Goal: Communication & Community: Share content

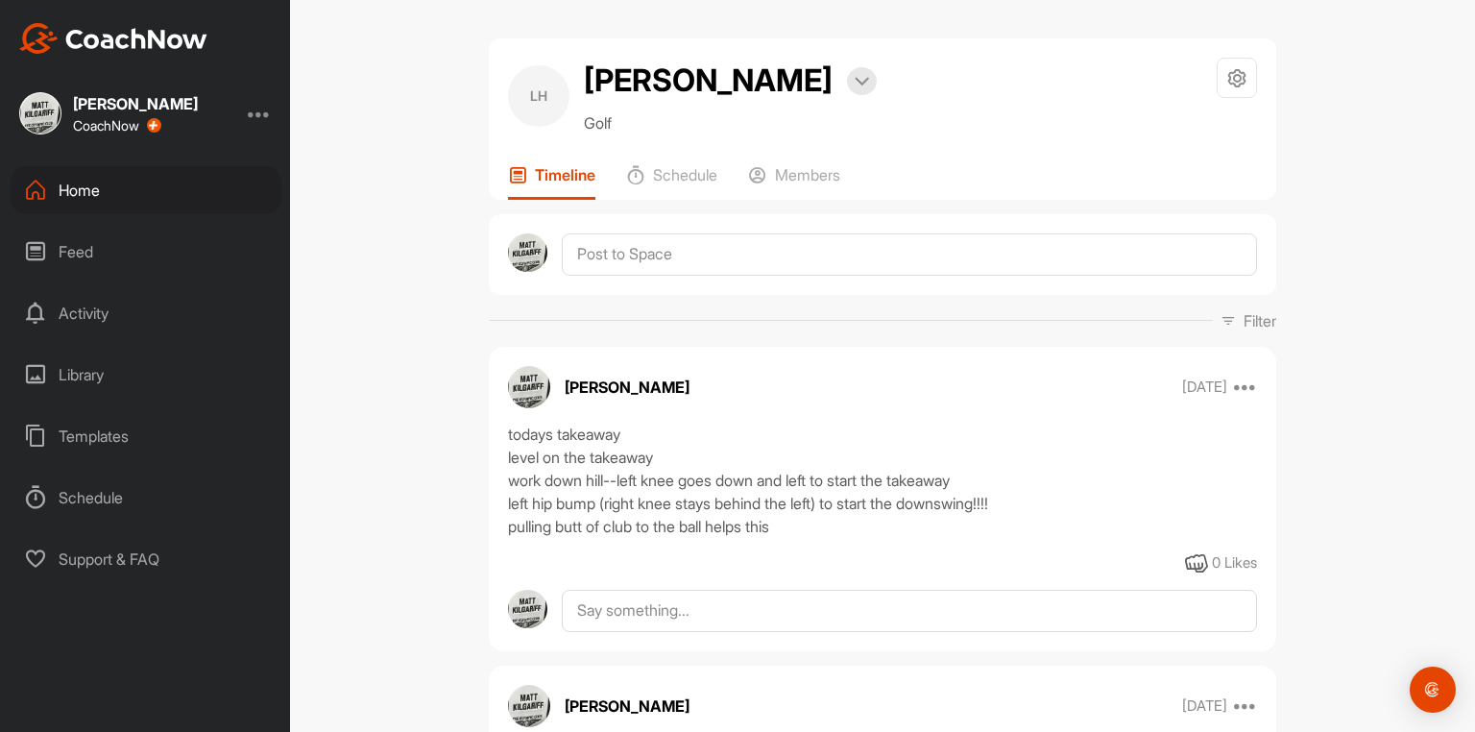
click at [81, 183] on div "Home" at bounding box center [146, 190] width 271 height 48
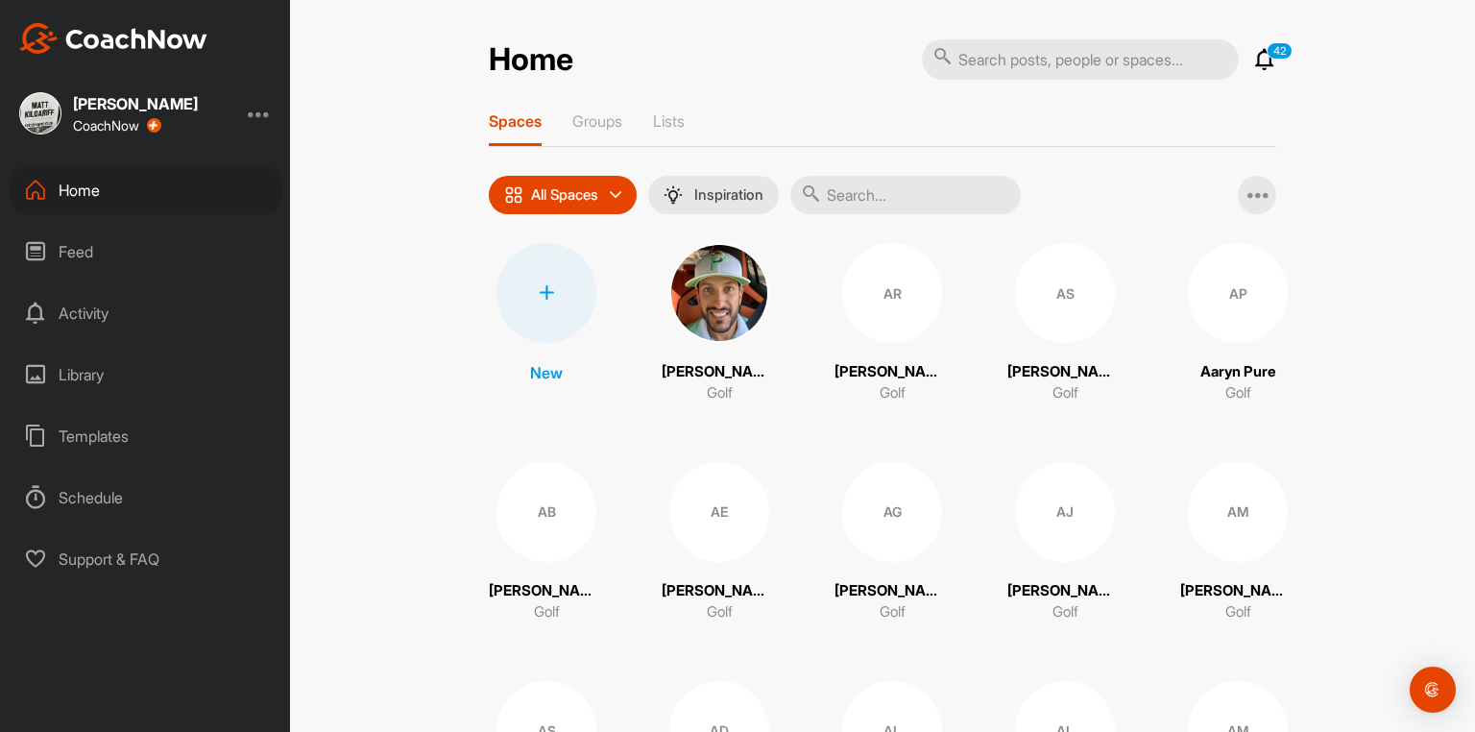
click at [842, 202] on input "text" at bounding box center [905, 195] width 230 height 38
click at [560, 201] on p "All Spaces" at bounding box center [564, 194] width 67 height 15
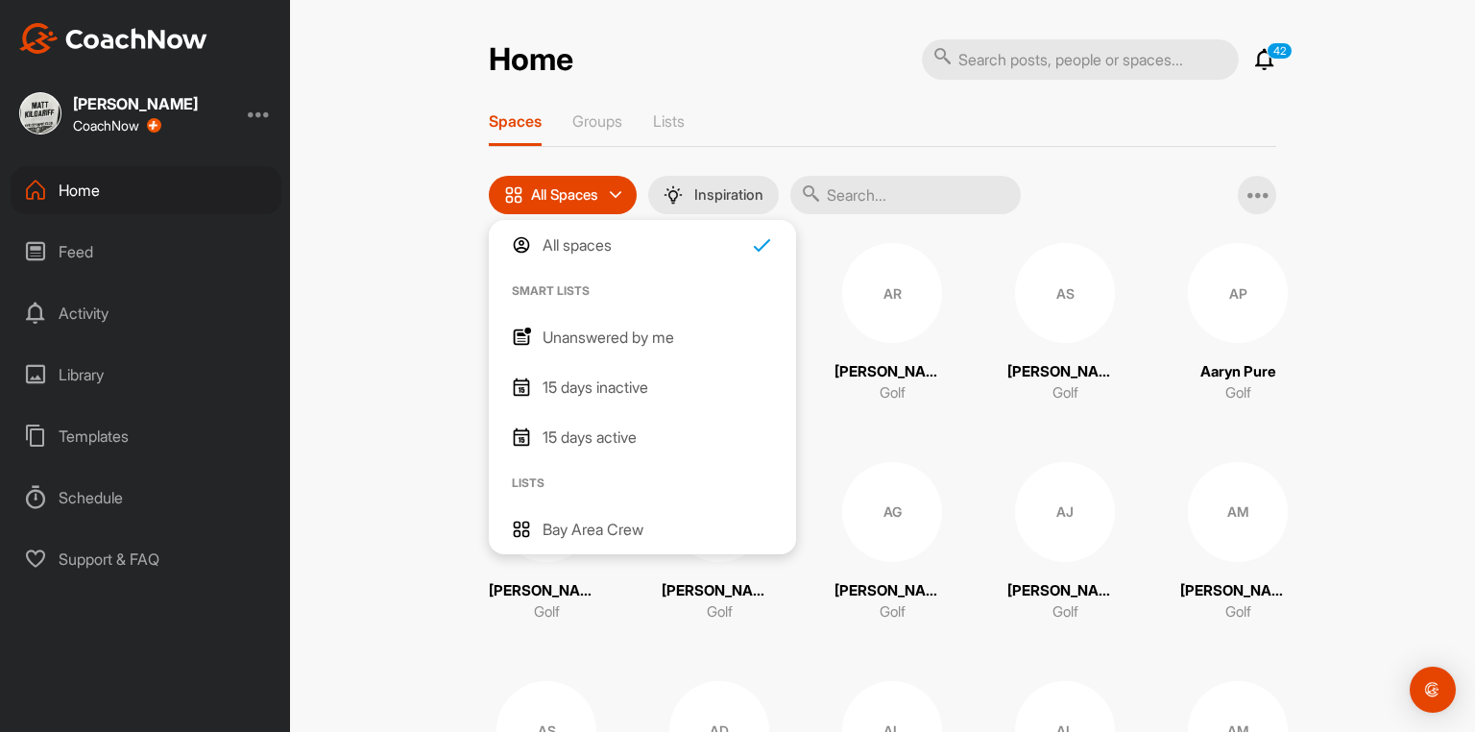
click at [646, 147] on div "Spaces Groups Lists" at bounding box center [882, 129] width 787 height 36
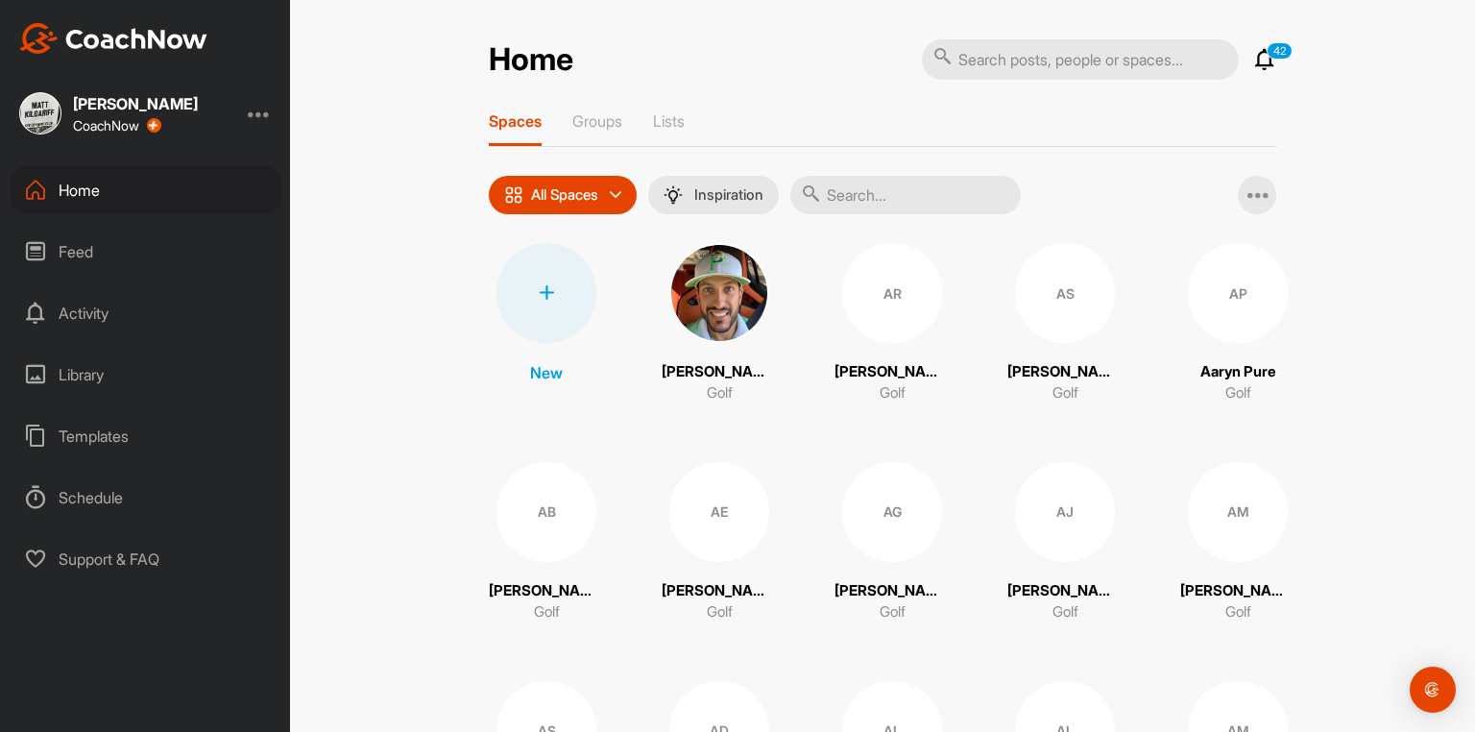
click at [551, 297] on div at bounding box center [546, 293] width 100 height 100
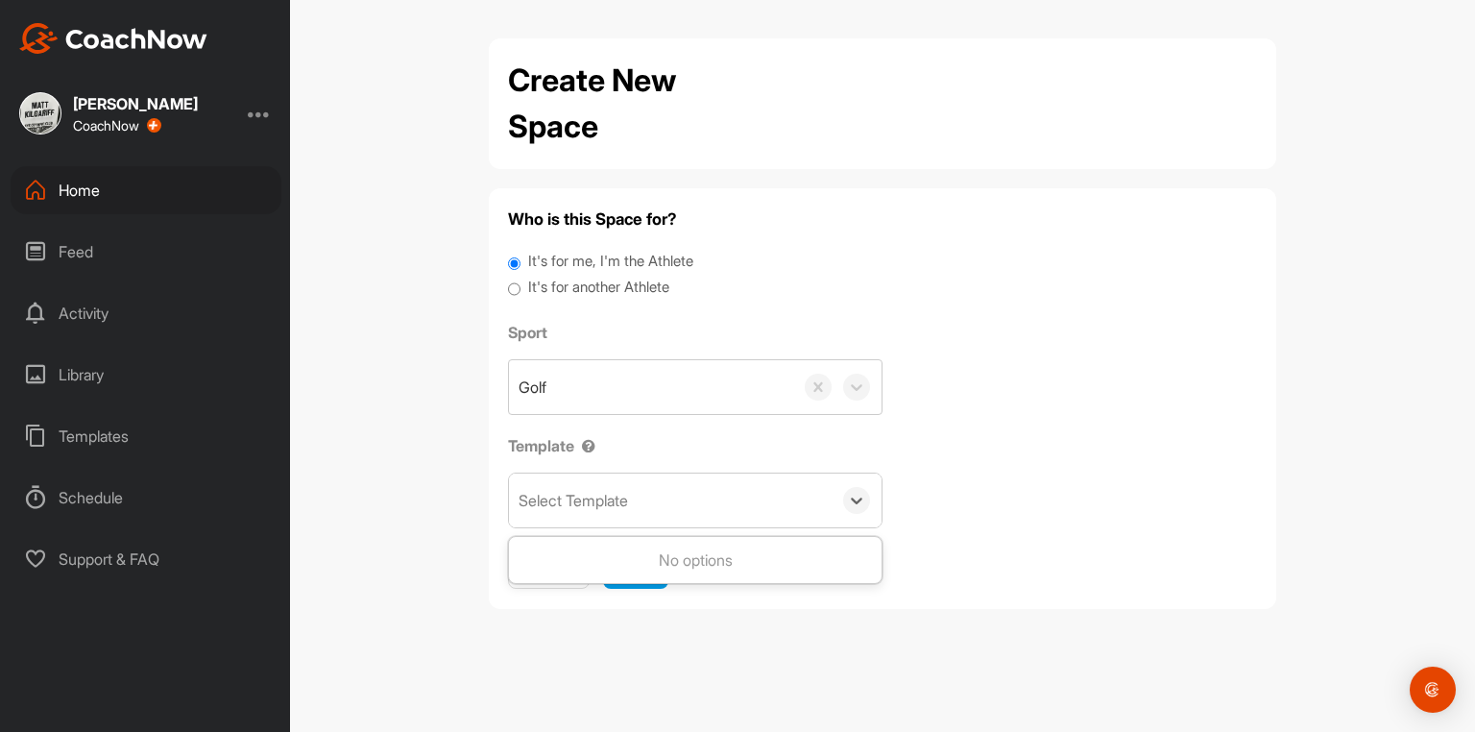
click at [587, 501] on div "Select Template" at bounding box center [572, 500] width 109 height 23
click at [637, 361] on div "Sport Golf" at bounding box center [695, 368] width 374 height 94
click at [633, 394] on div "Golf" at bounding box center [651, 387] width 284 height 54
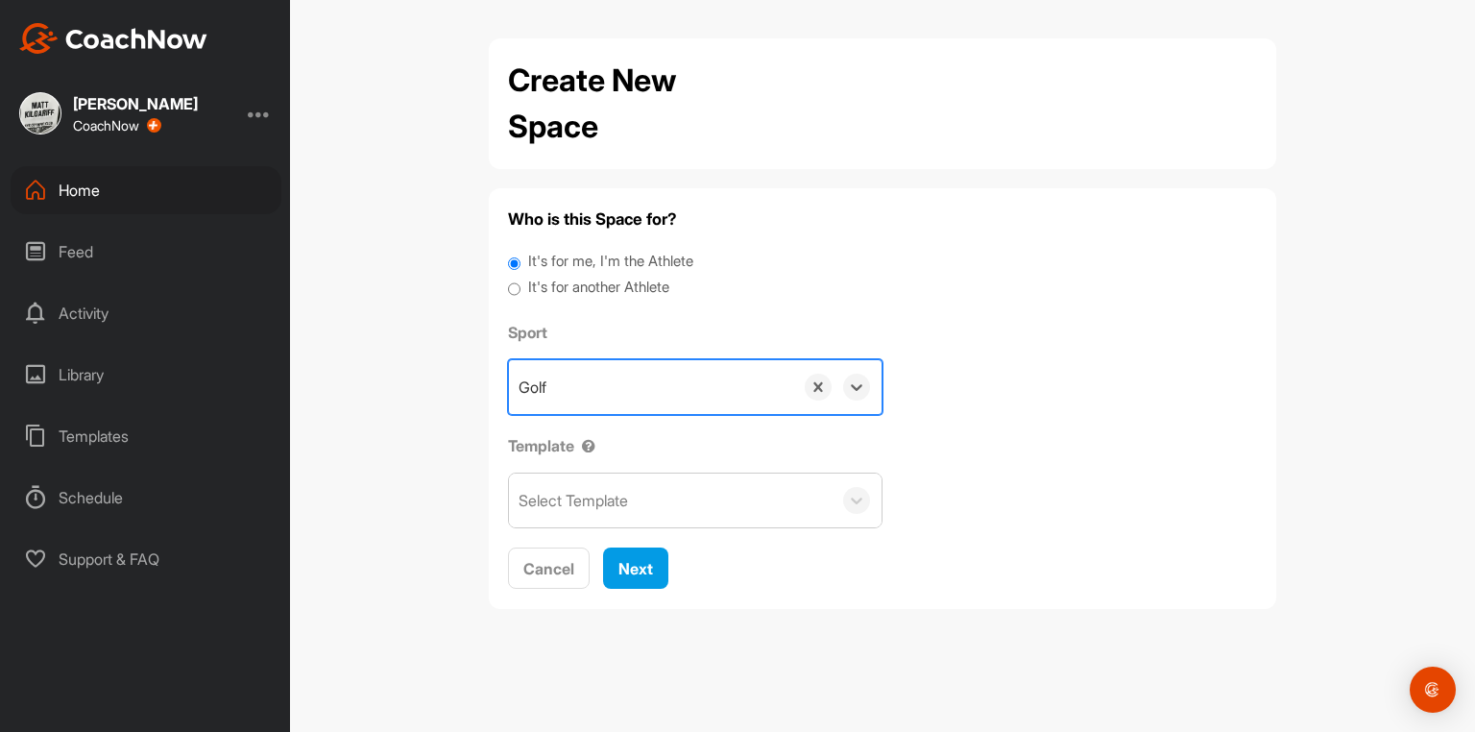
drag, startPoint x: 627, startPoint y: 384, endPoint x: 634, endPoint y: 312, distance: 72.3
click at [626, 384] on div "Golf" at bounding box center [651, 387] width 284 height 54
click at [637, 283] on label "It's for another Athlete" at bounding box center [598, 288] width 141 height 22
click at [520, 283] on input "It's for another Athlete" at bounding box center [514, 290] width 12 height 26
radio input "true"
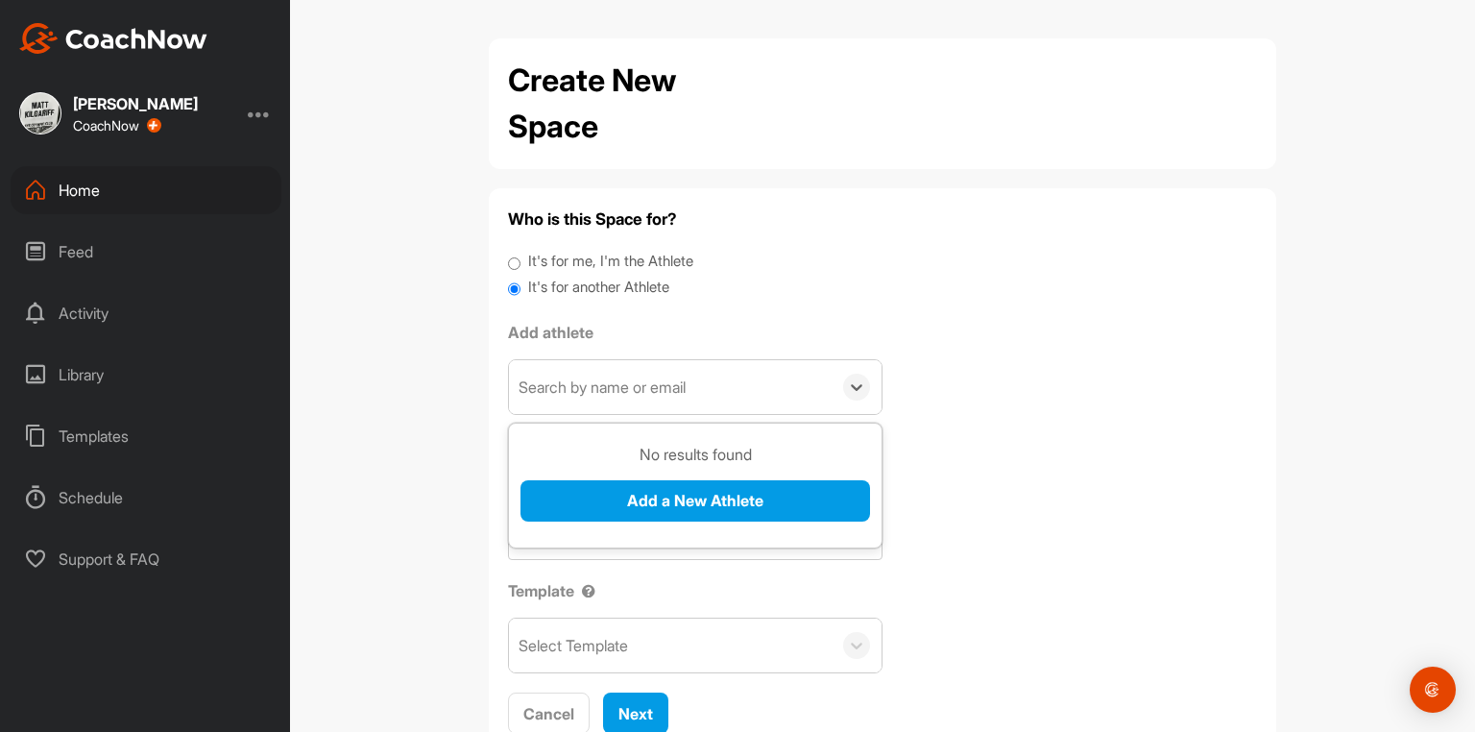
click at [575, 389] on div "Search by name or email" at bounding box center [601, 386] width 167 height 23
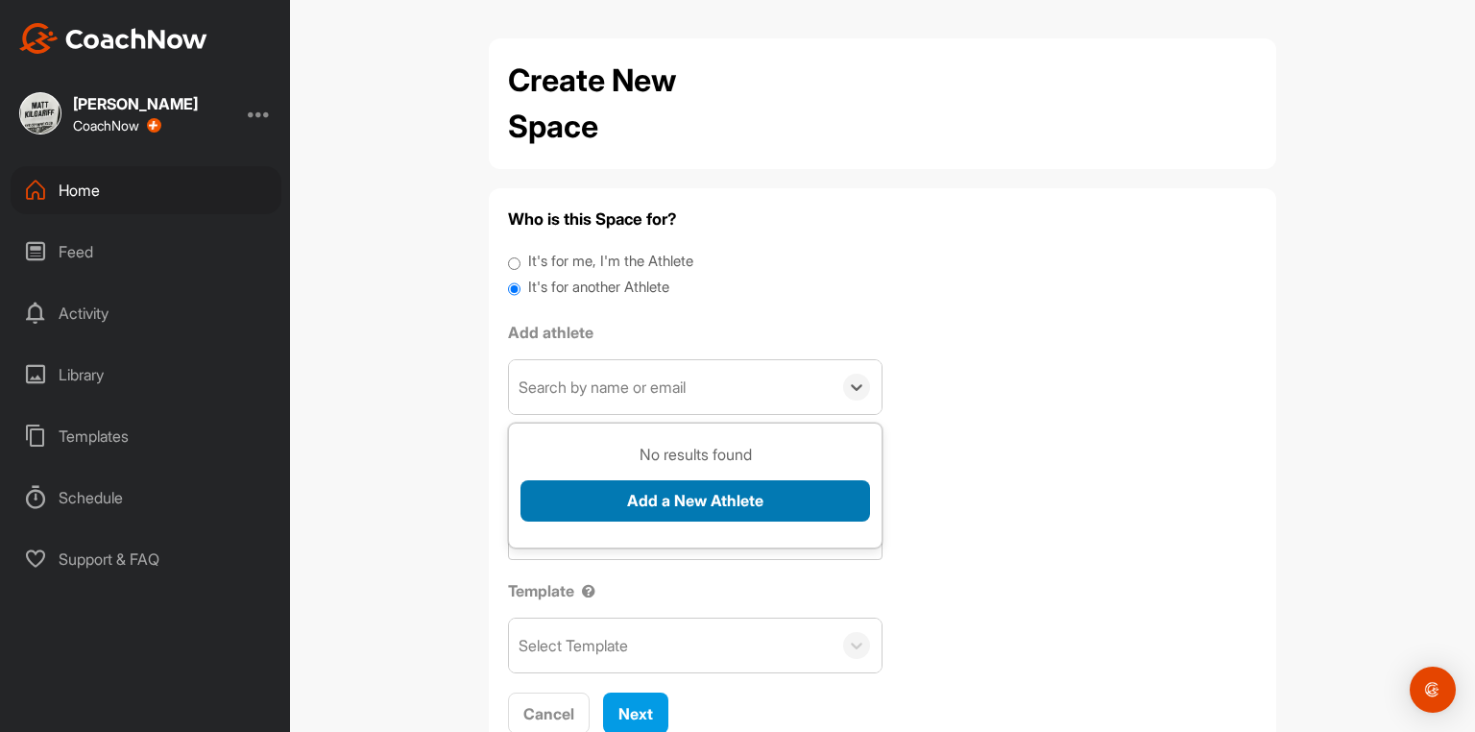
click at [659, 506] on button "Add a New Athlete" at bounding box center [694, 500] width 349 height 41
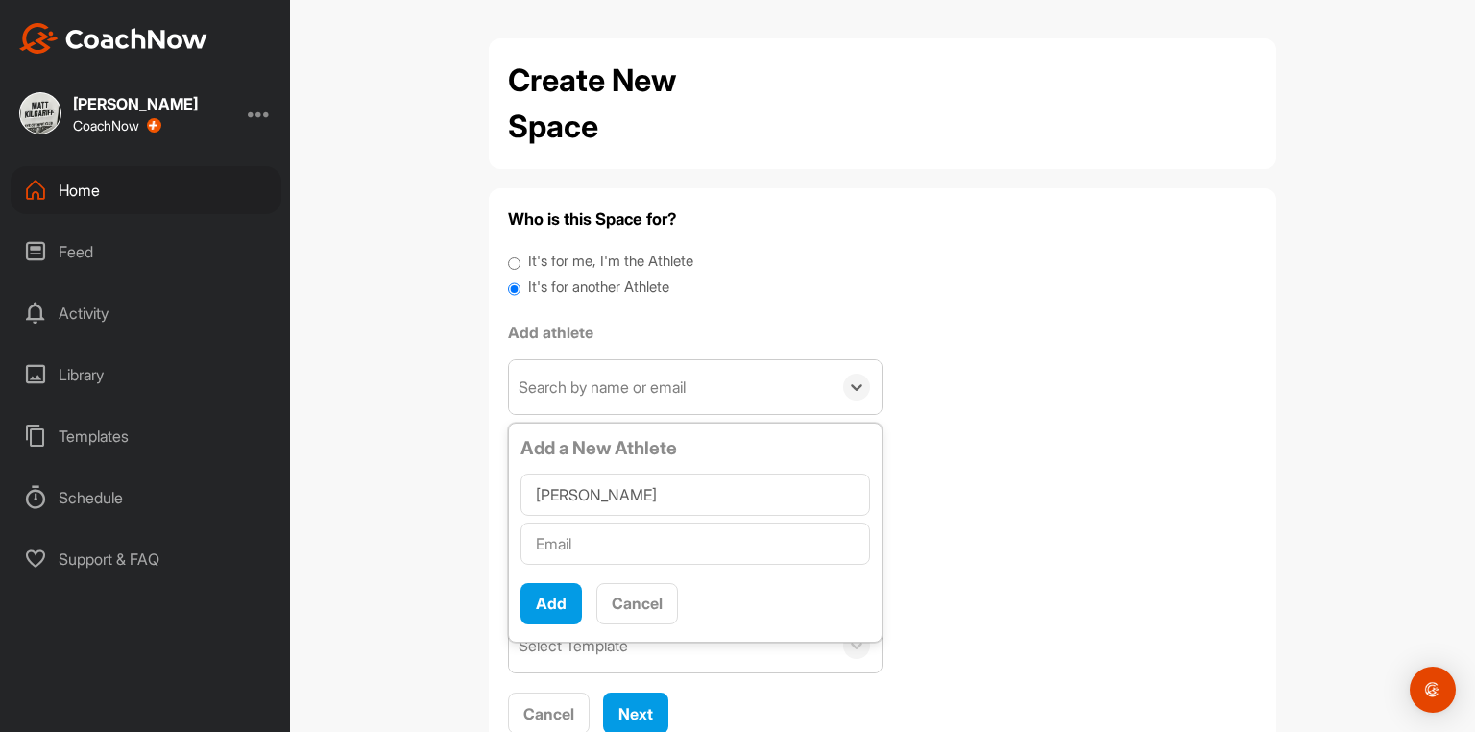
type input "[PERSON_NAME]"
type input "[EMAIL_ADDRESS][DOMAIN_NAME]"
click at [538, 606] on button "Add" at bounding box center [550, 603] width 61 height 41
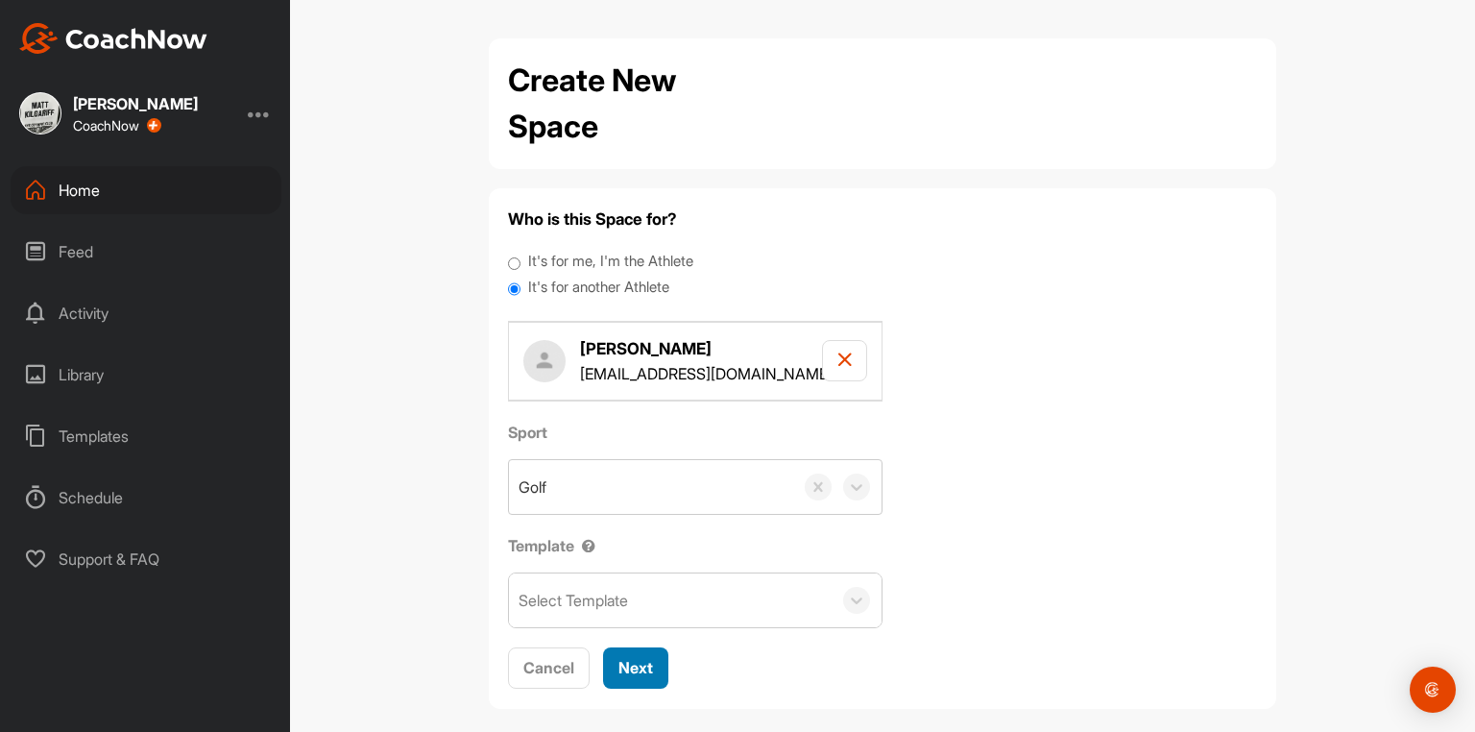
drag, startPoint x: 664, startPoint y: 676, endPoint x: 646, endPoint y: 673, distance: 18.5
click at [646, 673] on div "Cancel Next" at bounding box center [882, 668] width 749 height 42
click at [624, 664] on span "Next" at bounding box center [635, 667] width 35 height 19
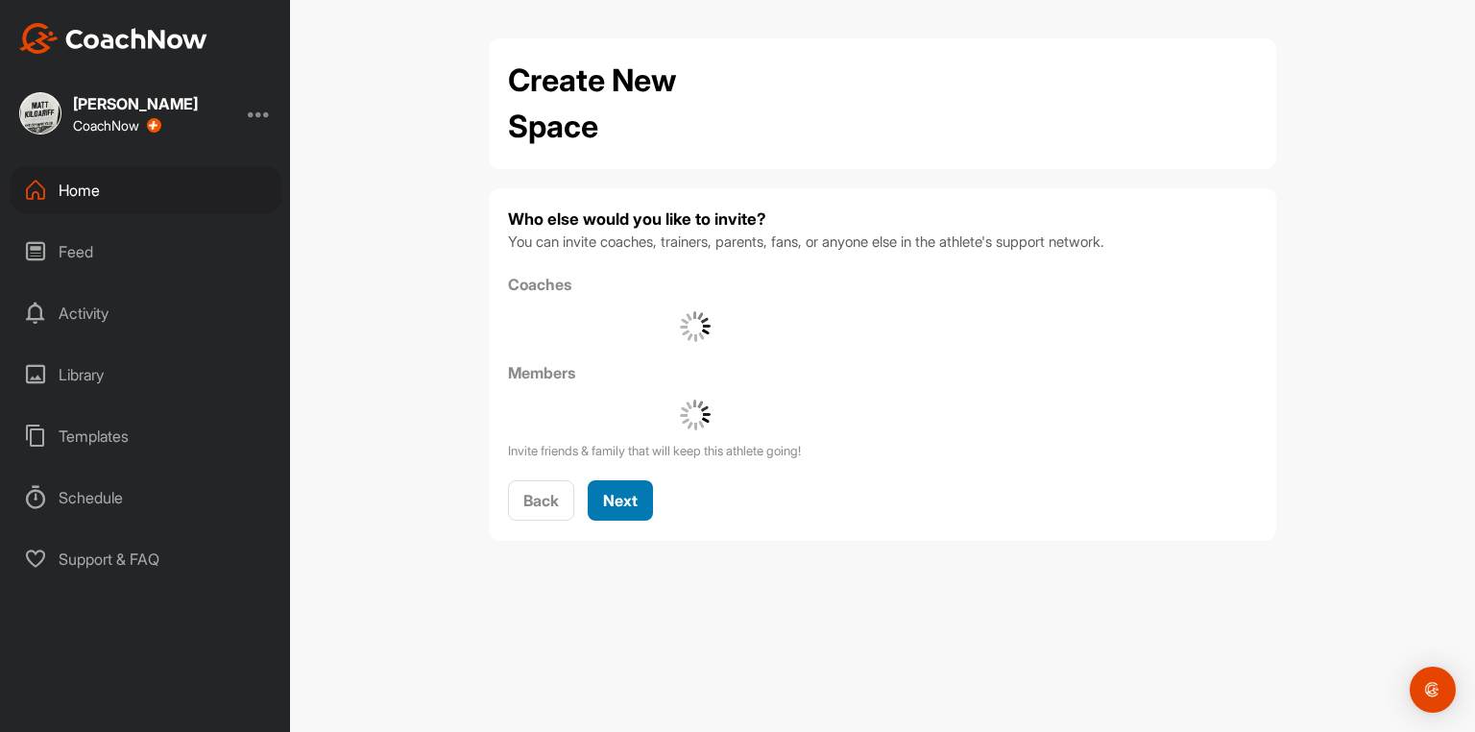
click at [625, 511] on button "Next" at bounding box center [620, 500] width 65 height 41
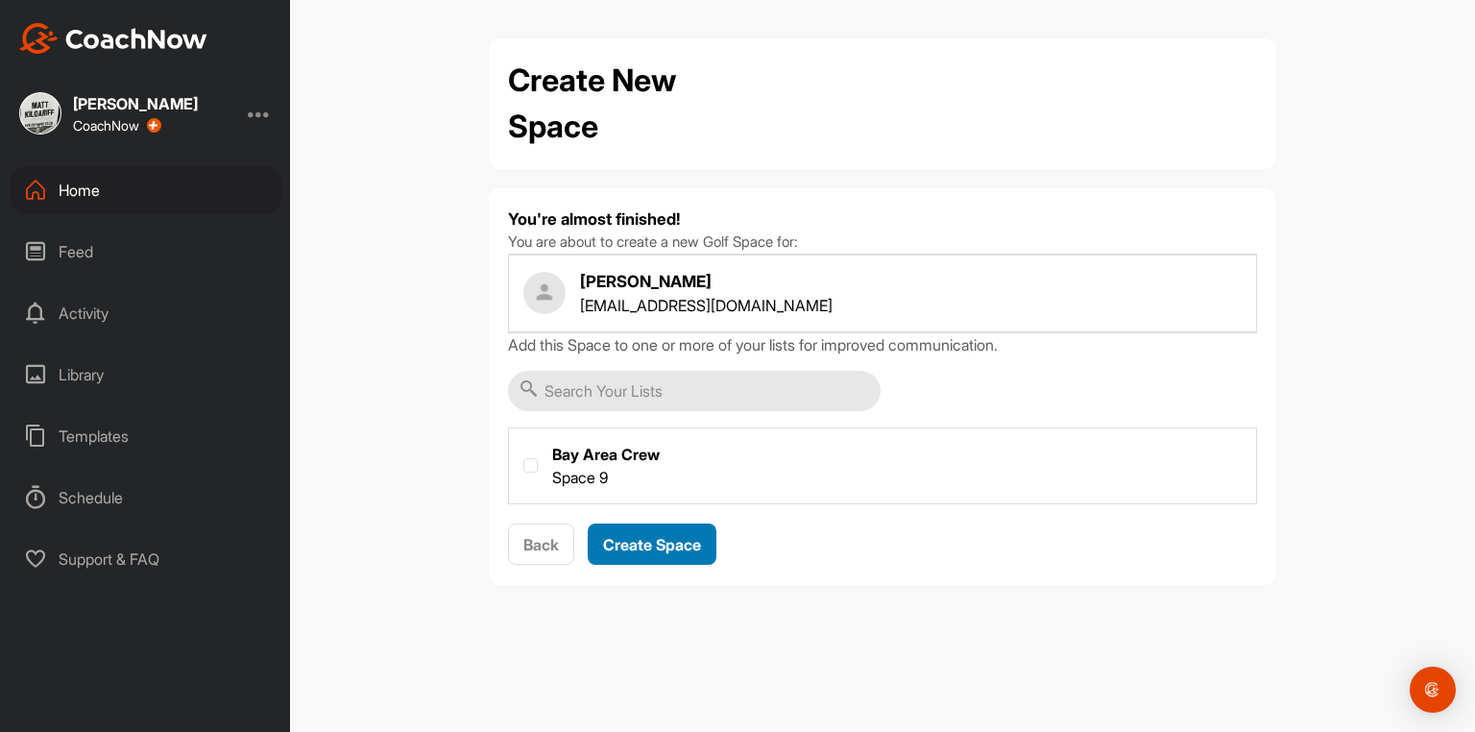
click at [640, 553] on div "Create Space" at bounding box center [652, 544] width 98 height 23
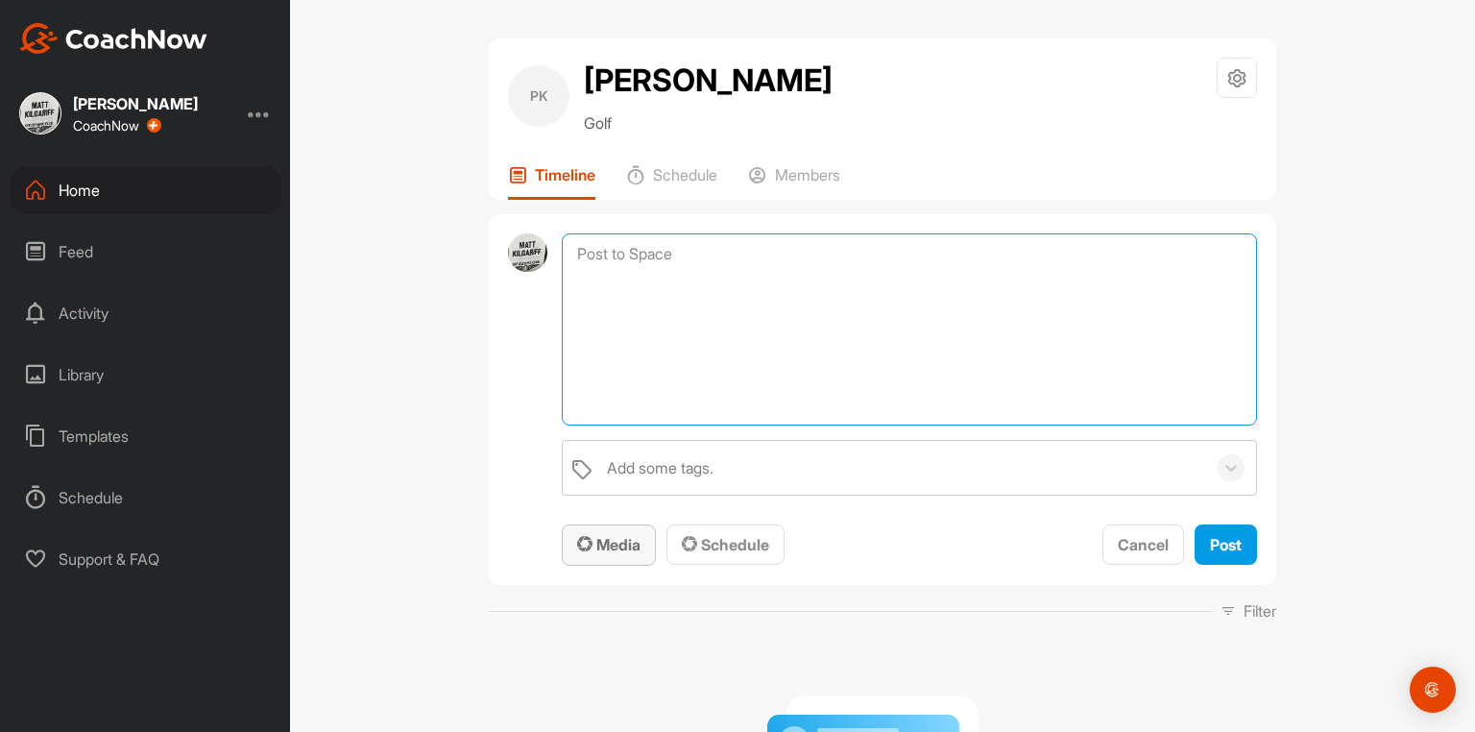
drag, startPoint x: 707, startPoint y: 277, endPoint x: 616, endPoint y: 542, distance: 279.9
click at [706, 278] on textarea at bounding box center [909, 329] width 695 height 192
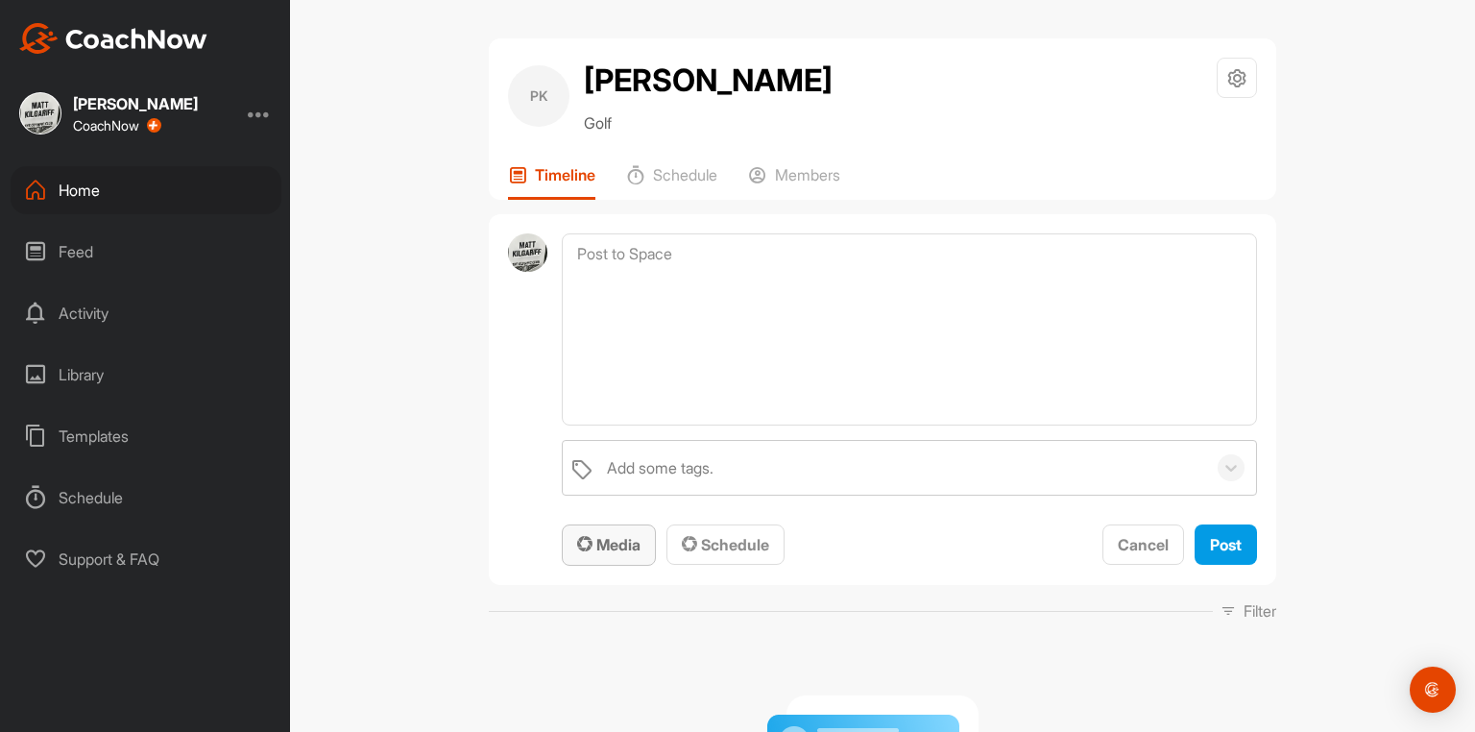
click at [605, 554] on span "Media" at bounding box center [608, 544] width 63 height 19
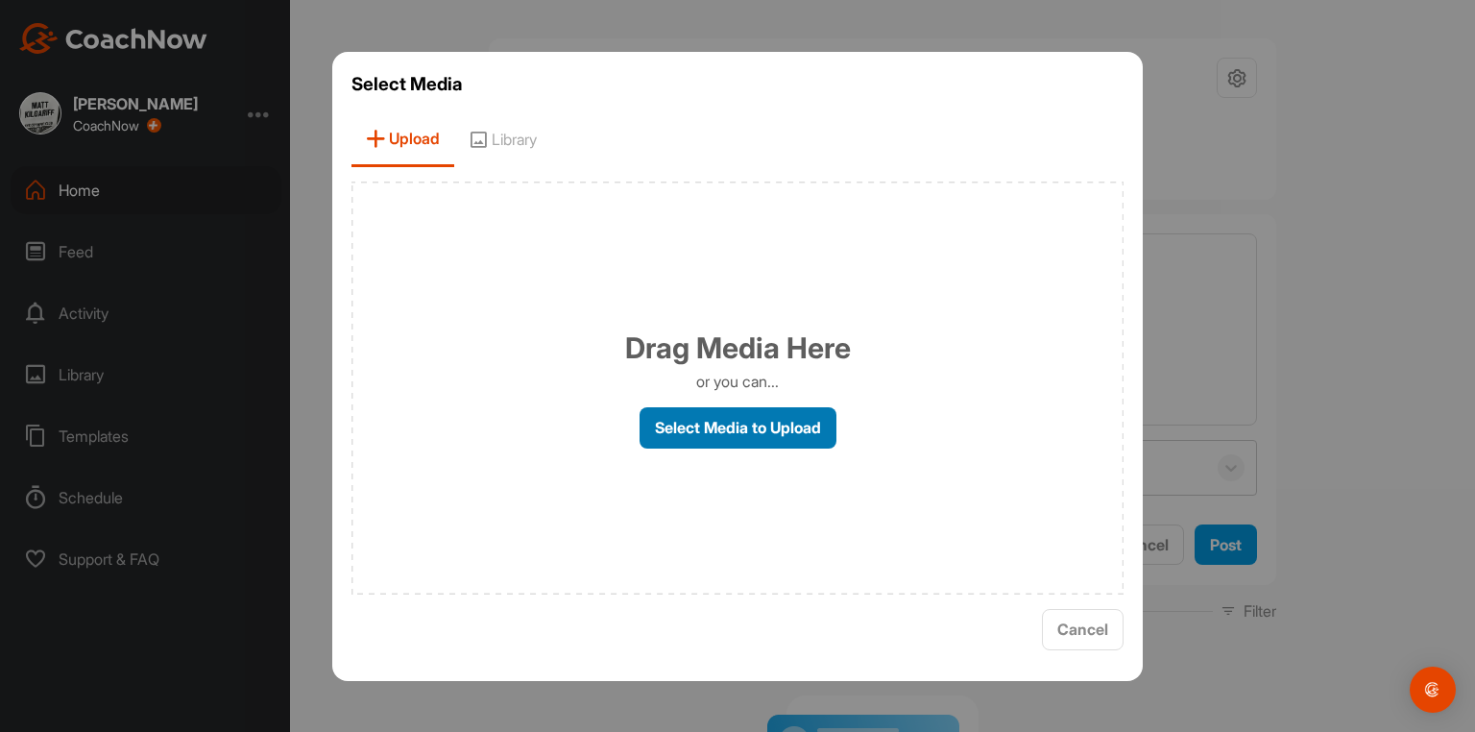
click at [718, 430] on label "Select Media to Upload" at bounding box center [737, 427] width 197 height 41
click at [0, 0] on input "Select Media to Upload" at bounding box center [0, 0] width 0 height 0
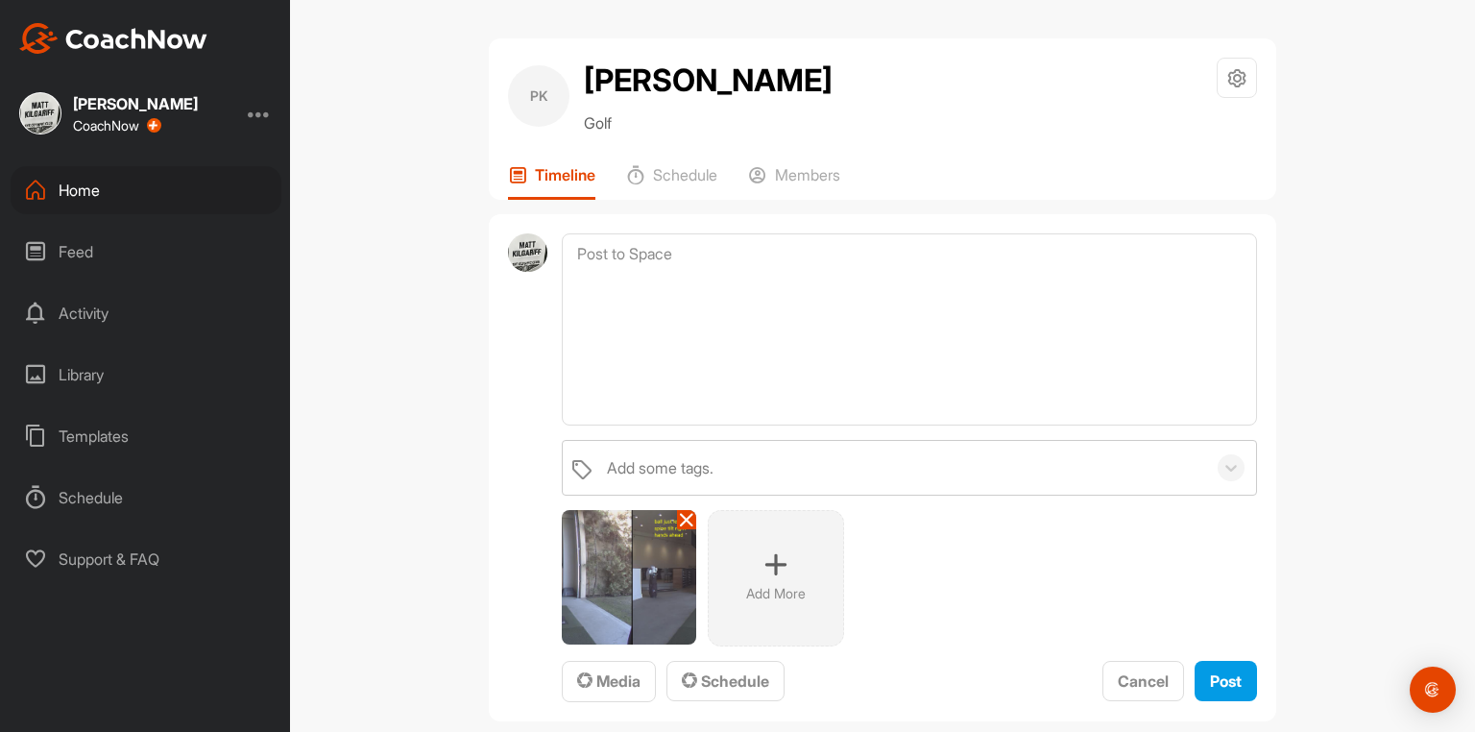
scroll to position [509, 0]
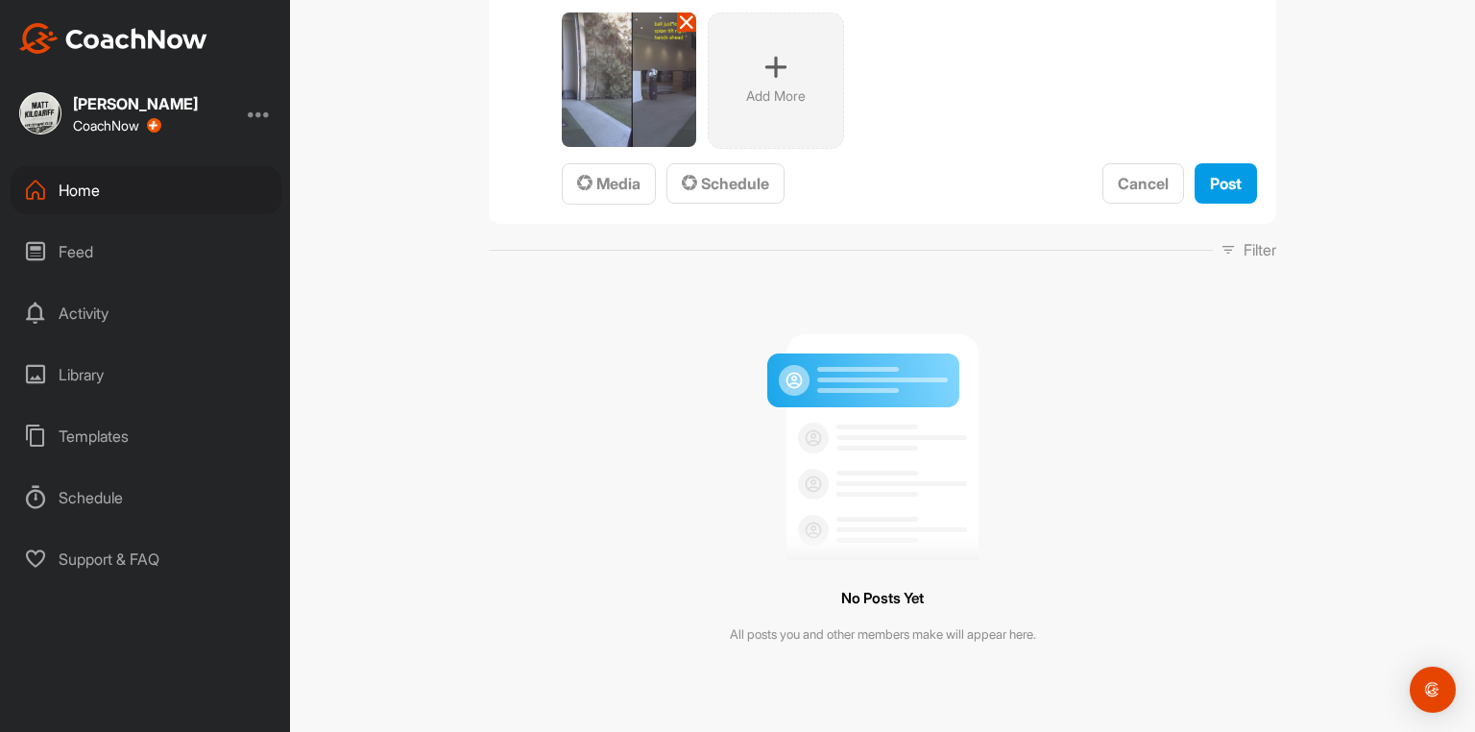
click at [1474, 446] on div "PK [PERSON_NAME] Golf Space Settings Your Notifications Timeline Schedule Membe…" at bounding box center [882, 366] width 1185 height 732
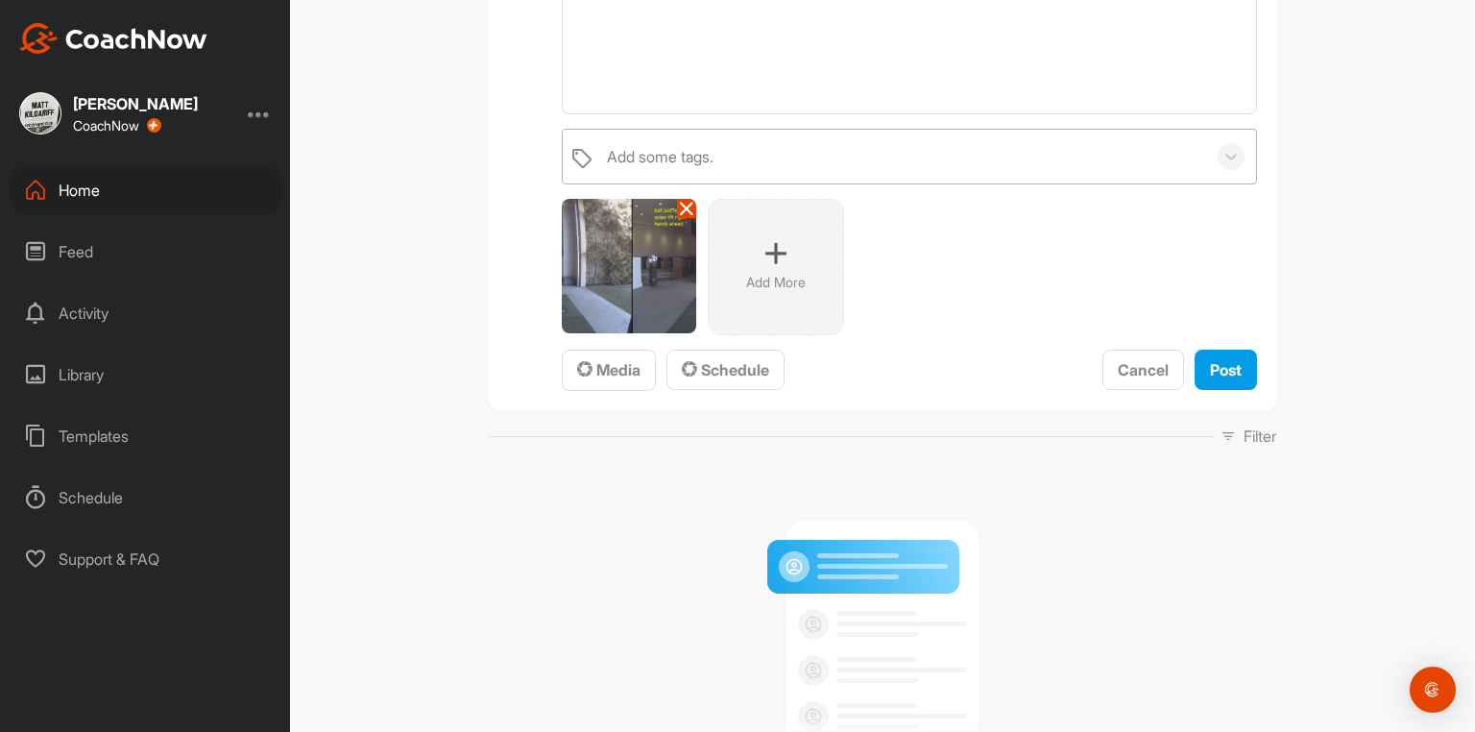
scroll to position [48, 0]
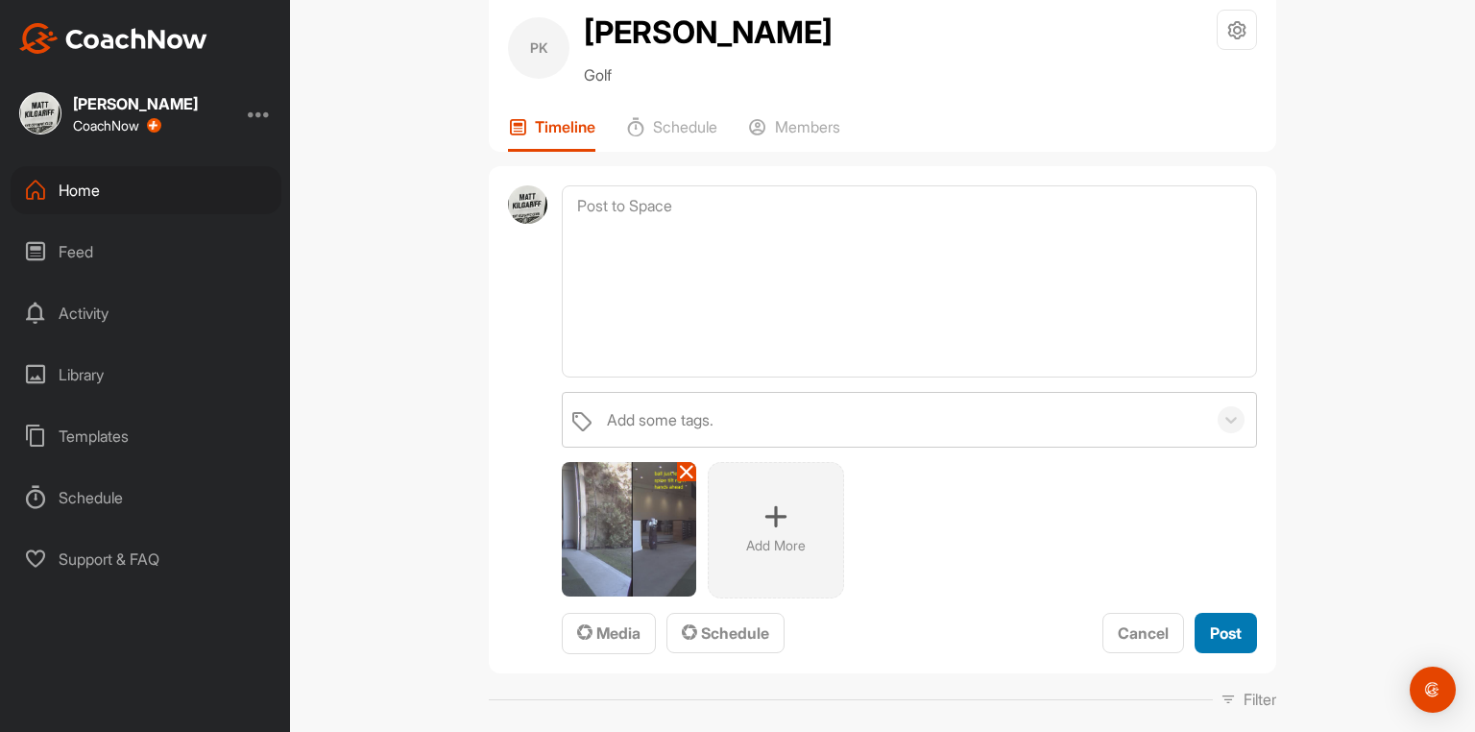
click at [1216, 640] on span "Post" at bounding box center [1226, 632] width 32 height 19
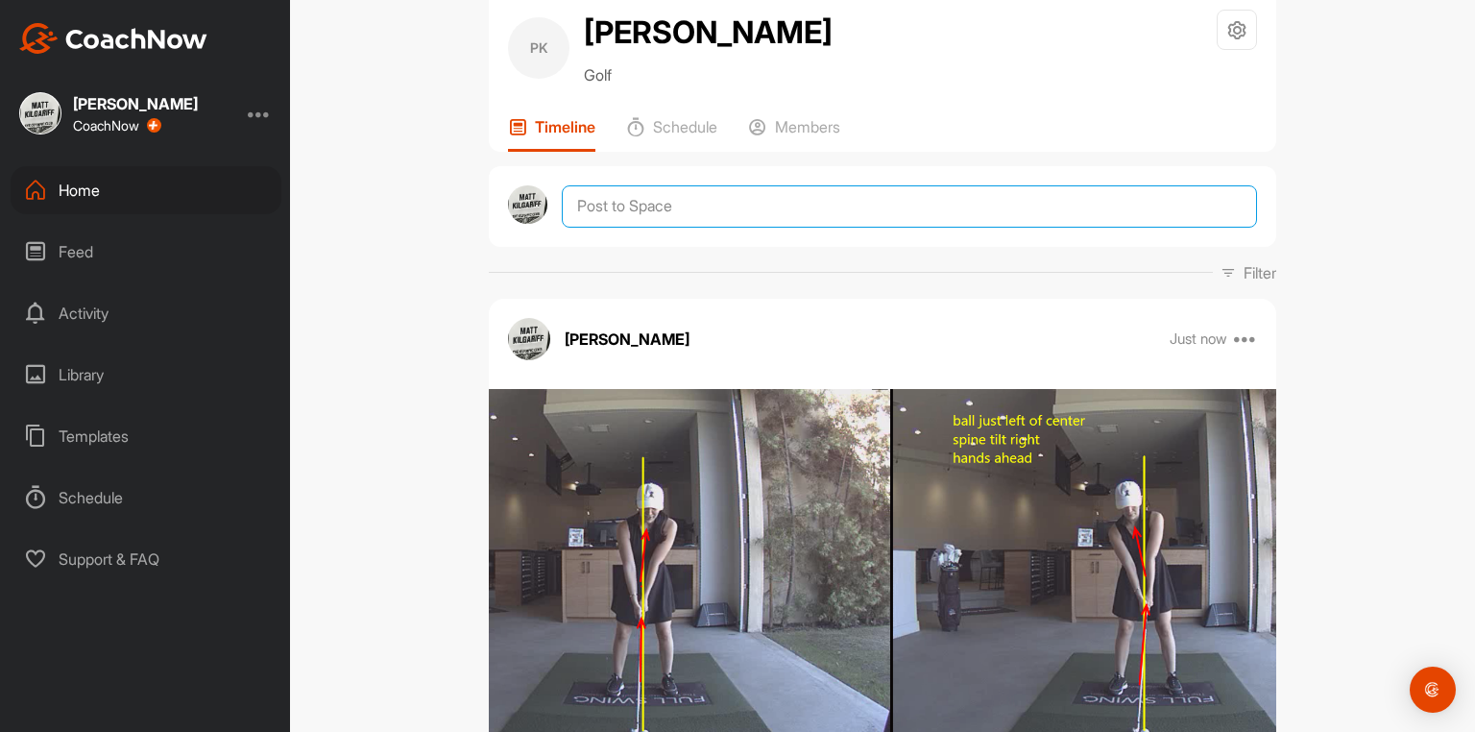
click at [653, 228] on textarea at bounding box center [909, 206] width 695 height 42
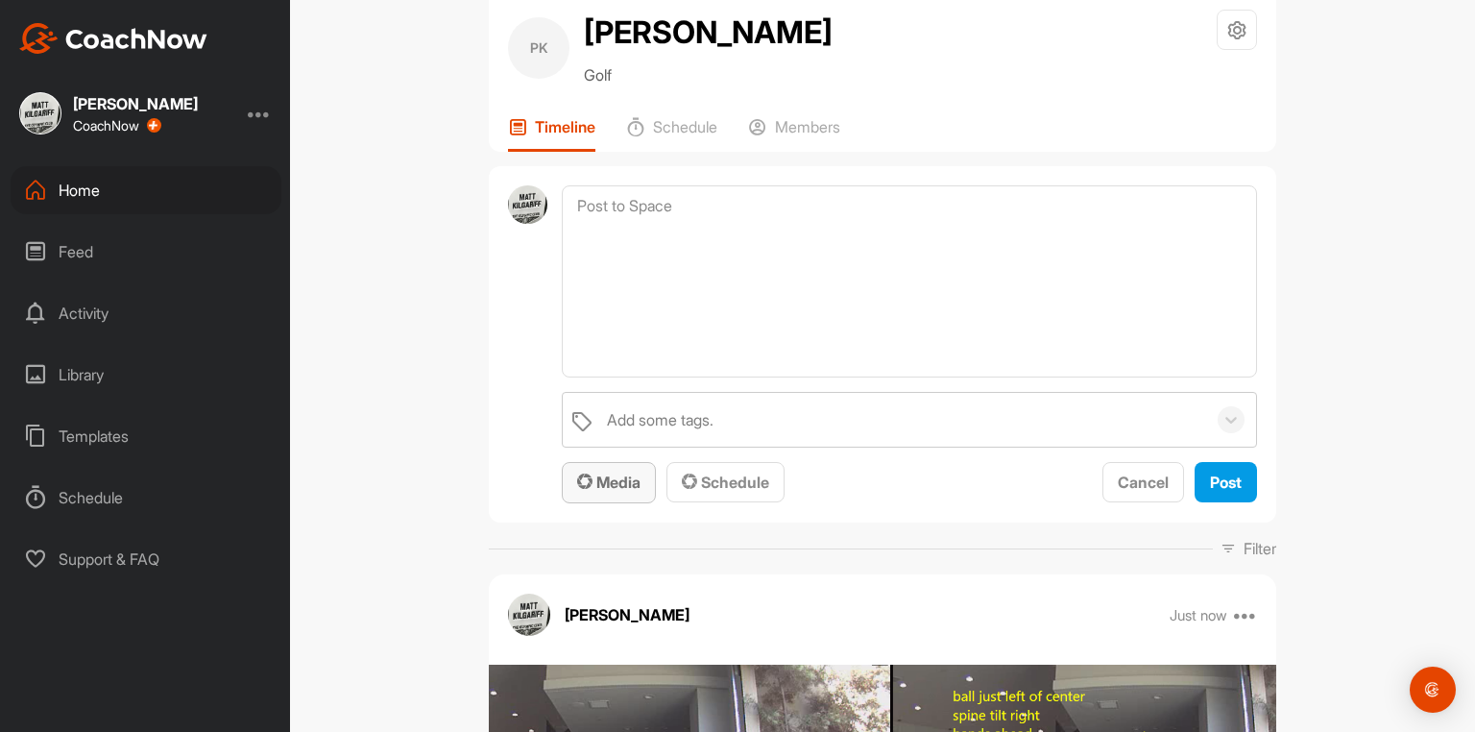
click at [614, 493] on div "Media" at bounding box center [608, 481] width 63 height 23
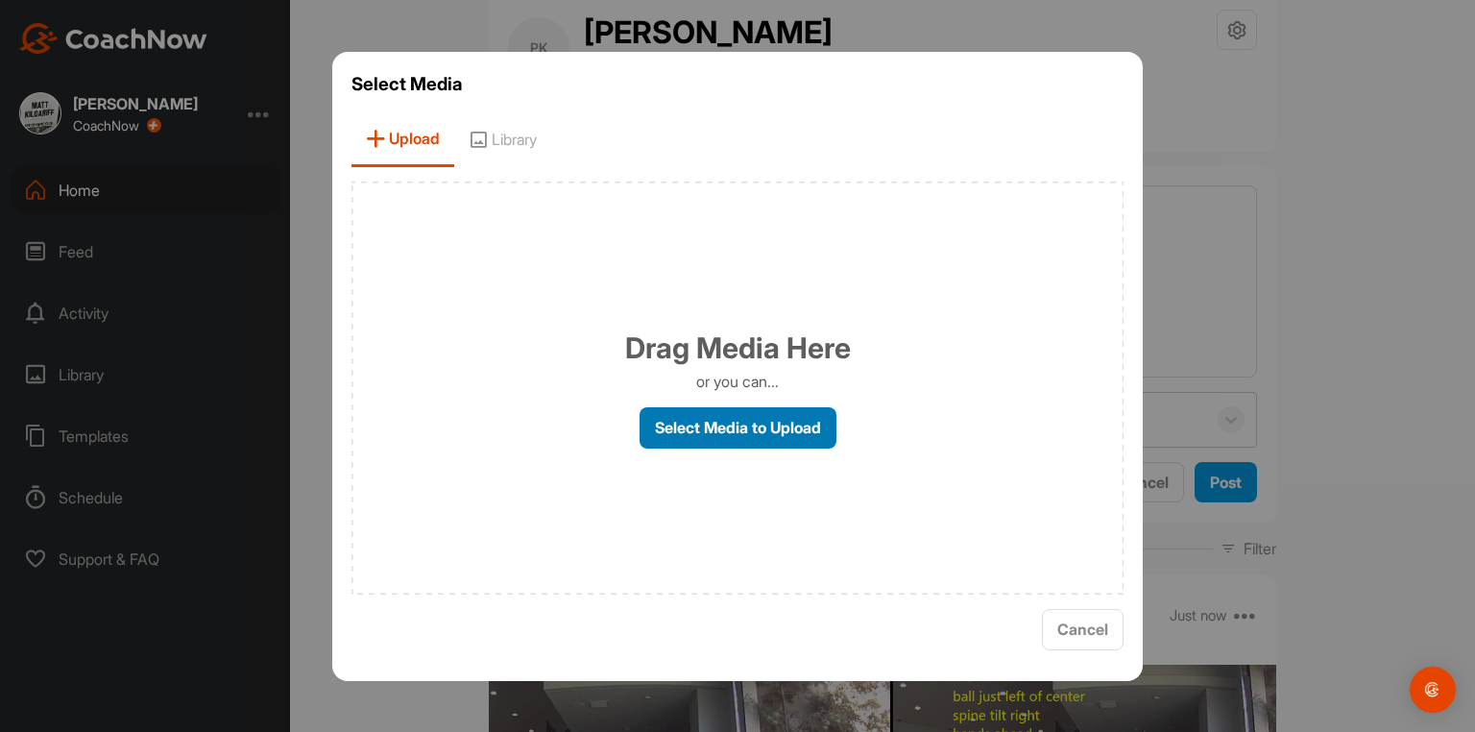
click at [745, 435] on label "Select Media to Upload" at bounding box center [737, 427] width 197 height 41
click at [0, 0] on input "Select Media to Upload" at bounding box center [0, 0] width 0 height 0
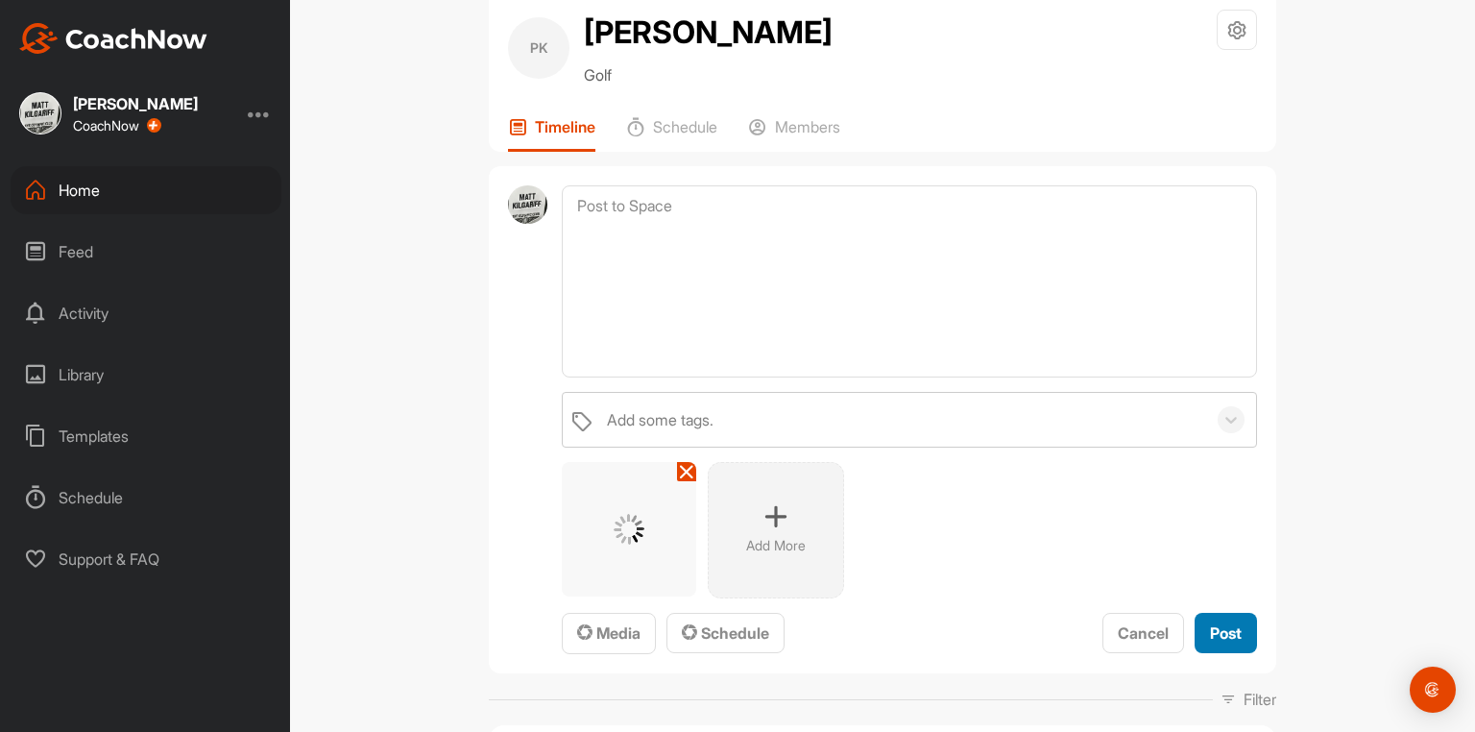
drag, startPoint x: 1211, startPoint y: 649, endPoint x: 1173, endPoint y: 729, distance: 88.0
click at [1210, 642] on span "Post" at bounding box center [1226, 632] width 32 height 19
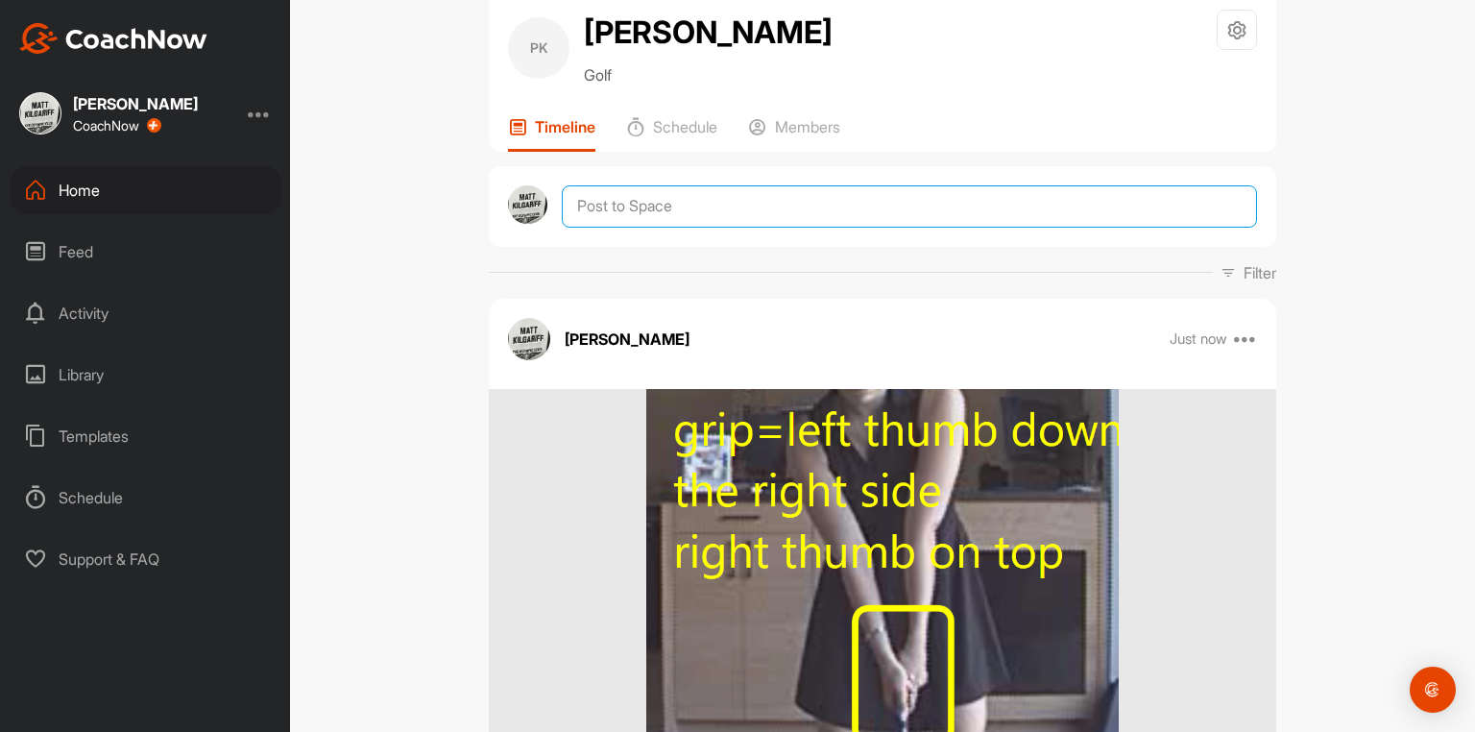
drag, startPoint x: 803, startPoint y: 227, endPoint x: 786, endPoint y: 242, distance: 22.4
click at [791, 228] on textarea at bounding box center [909, 206] width 695 height 42
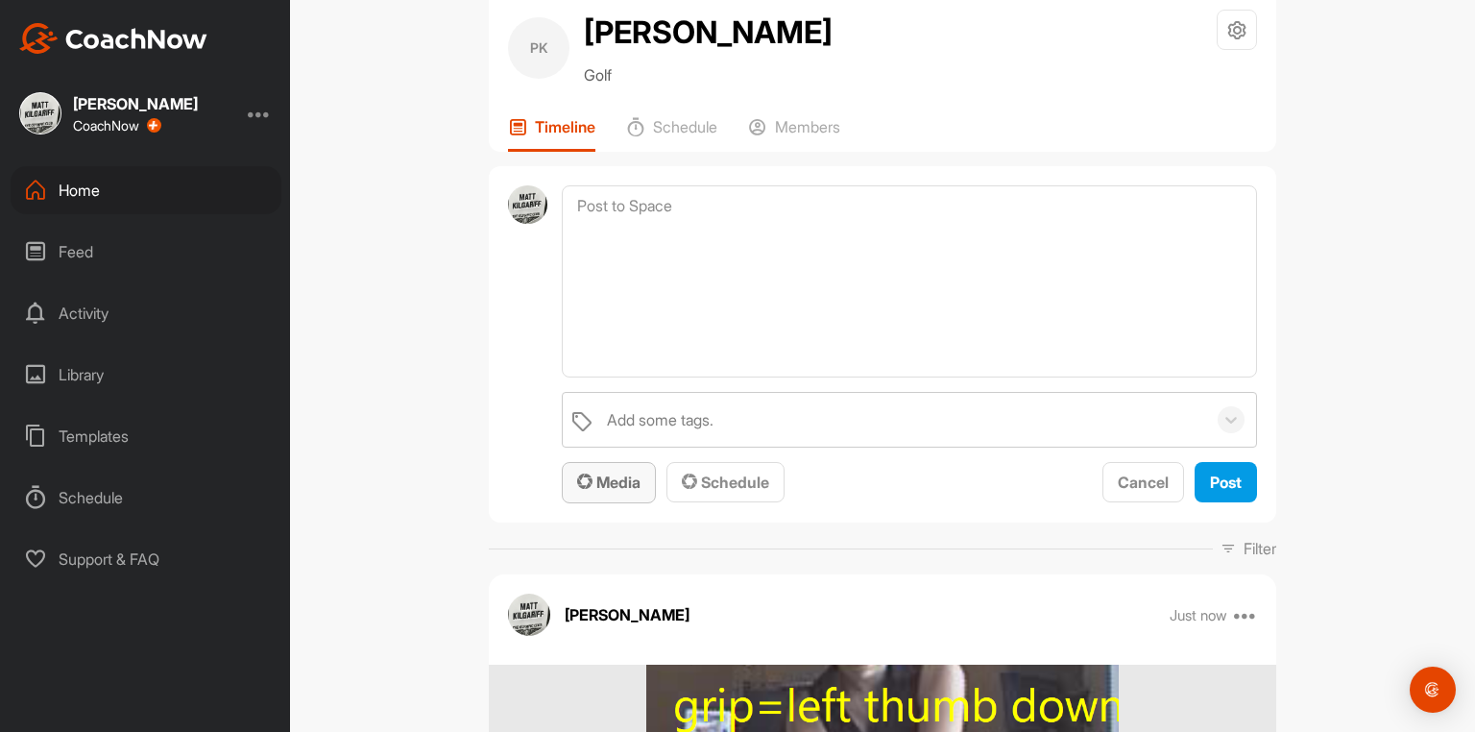
click at [618, 492] on span "Media" at bounding box center [608, 481] width 63 height 19
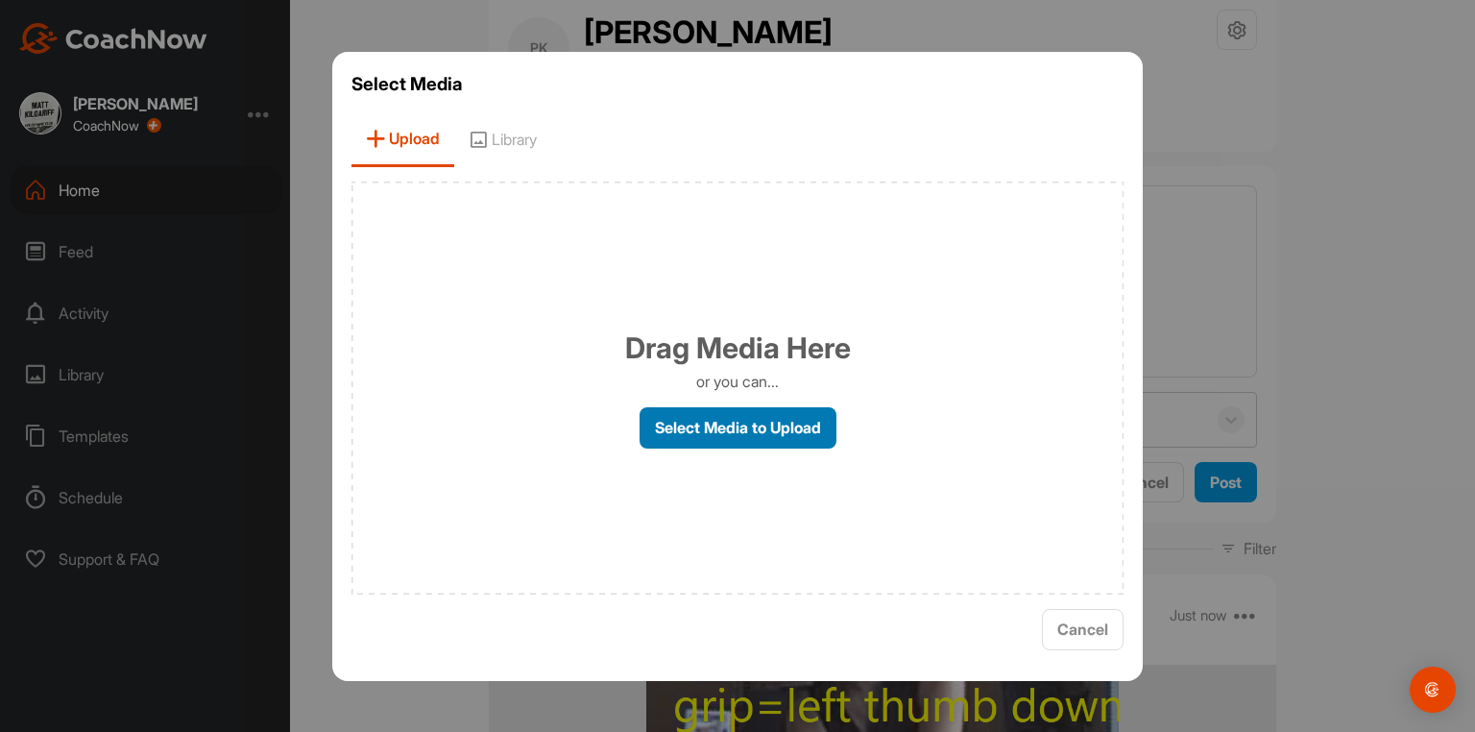
click at [726, 424] on label "Select Media to Upload" at bounding box center [737, 427] width 197 height 41
click at [0, 0] on input "Select Media to Upload" at bounding box center [0, 0] width 0 height 0
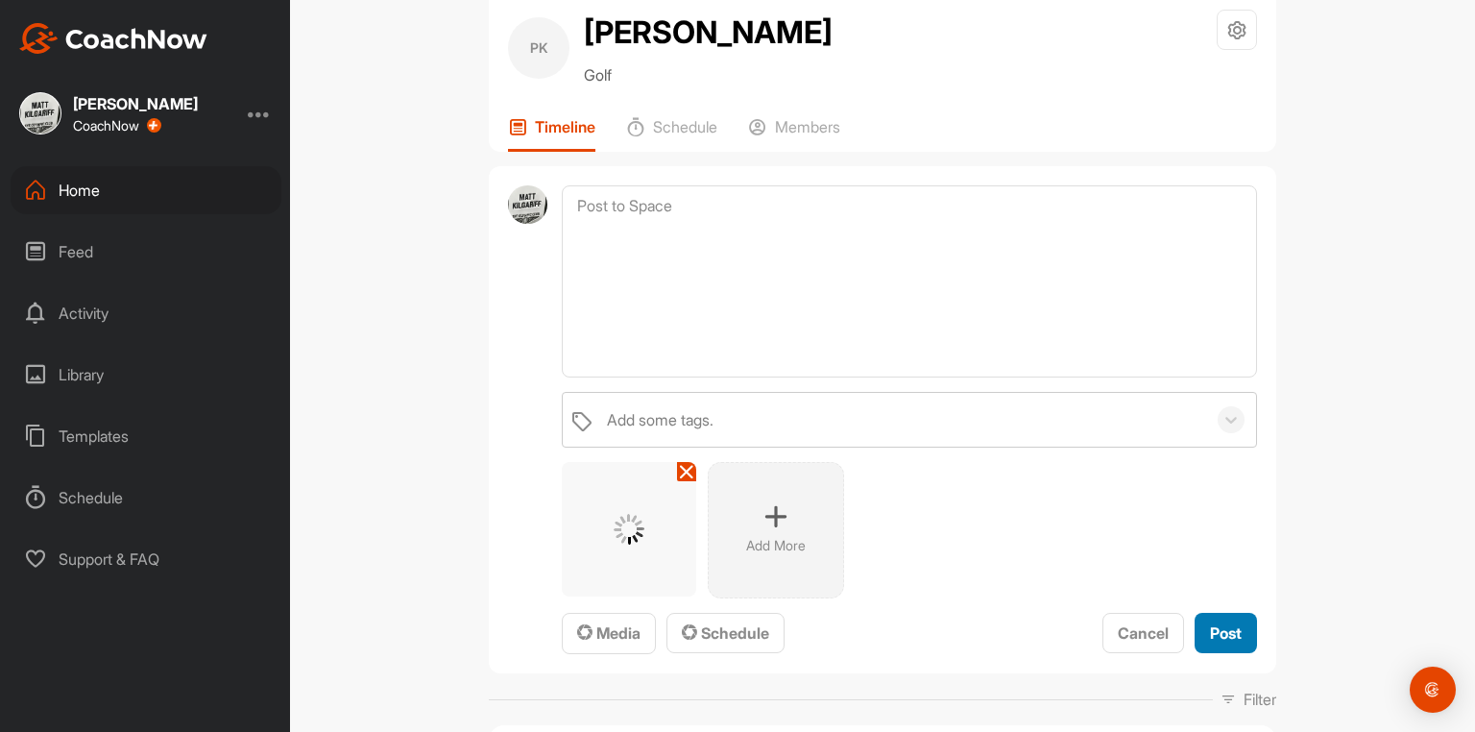
click at [1214, 639] on span "Post" at bounding box center [1226, 632] width 32 height 19
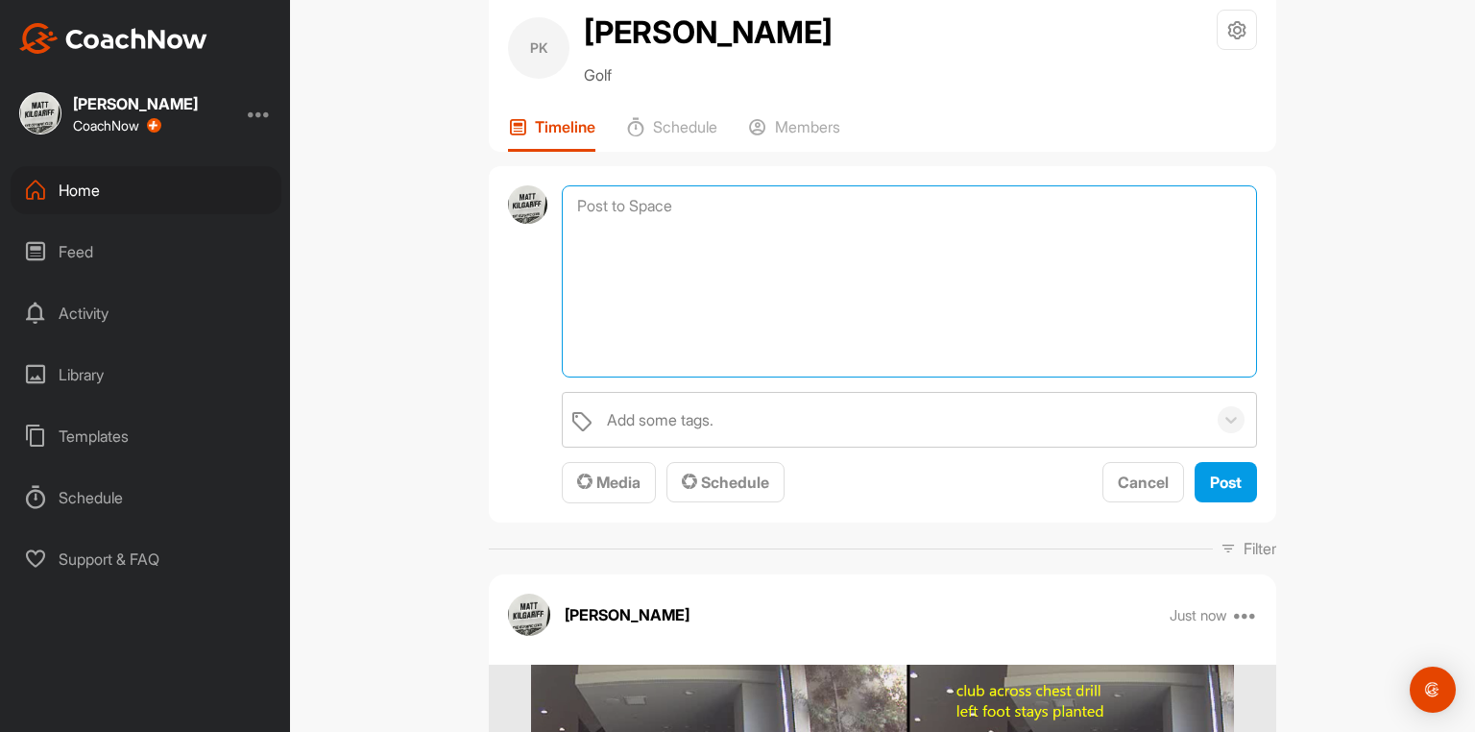
click at [675, 215] on textarea at bounding box center [909, 281] width 695 height 192
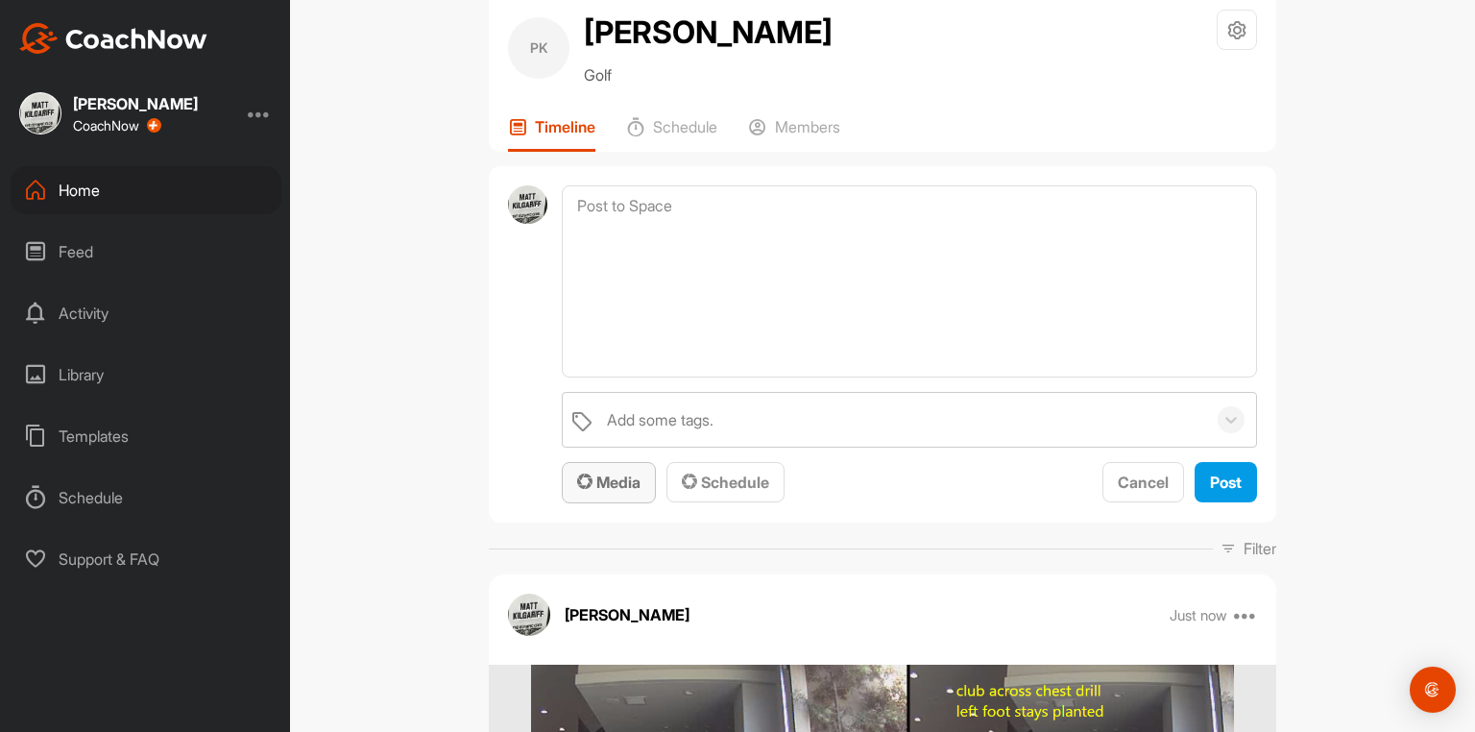
click at [618, 492] on span "Media" at bounding box center [608, 481] width 63 height 19
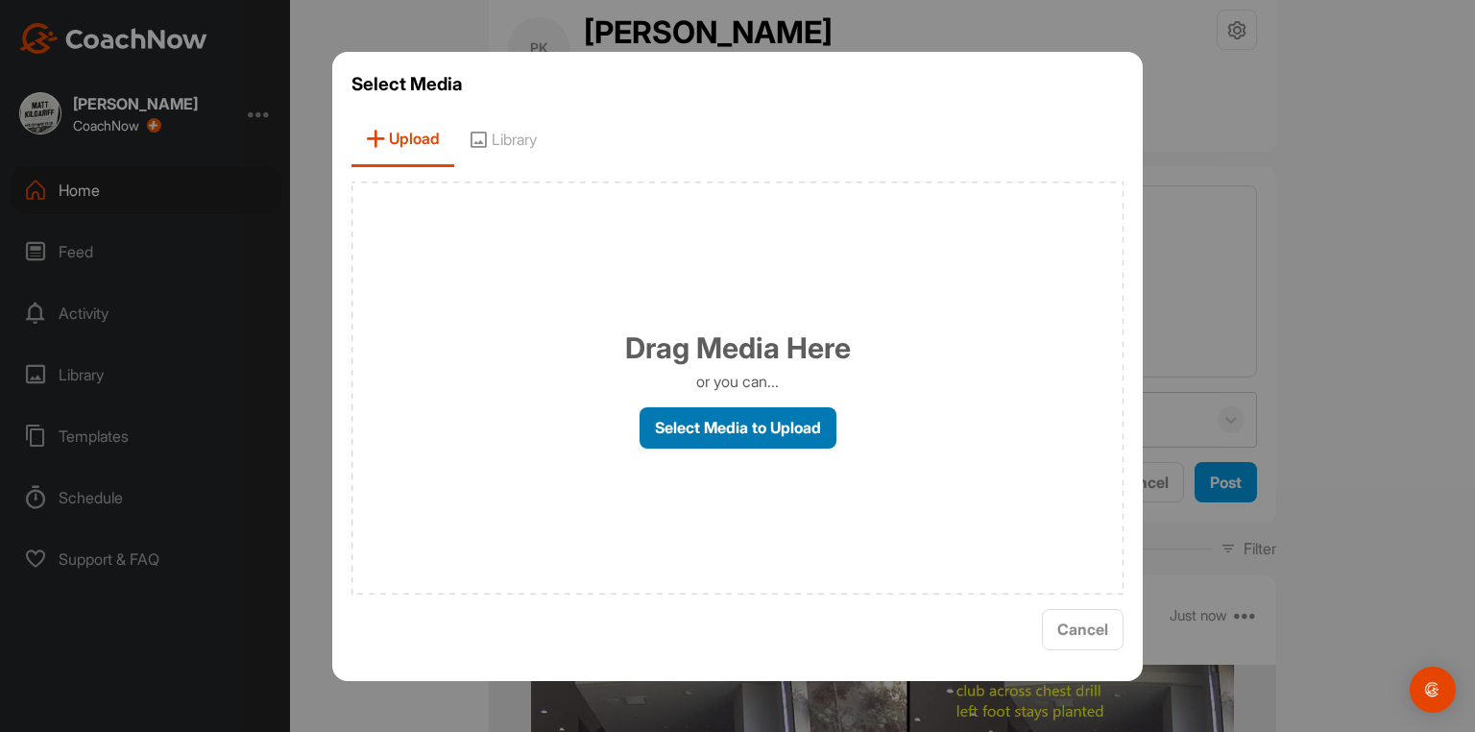
click at [722, 428] on label "Select Media to Upload" at bounding box center [737, 427] width 197 height 41
click at [0, 0] on input "Select Media to Upload" at bounding box center [0, 0] width 0 height 0
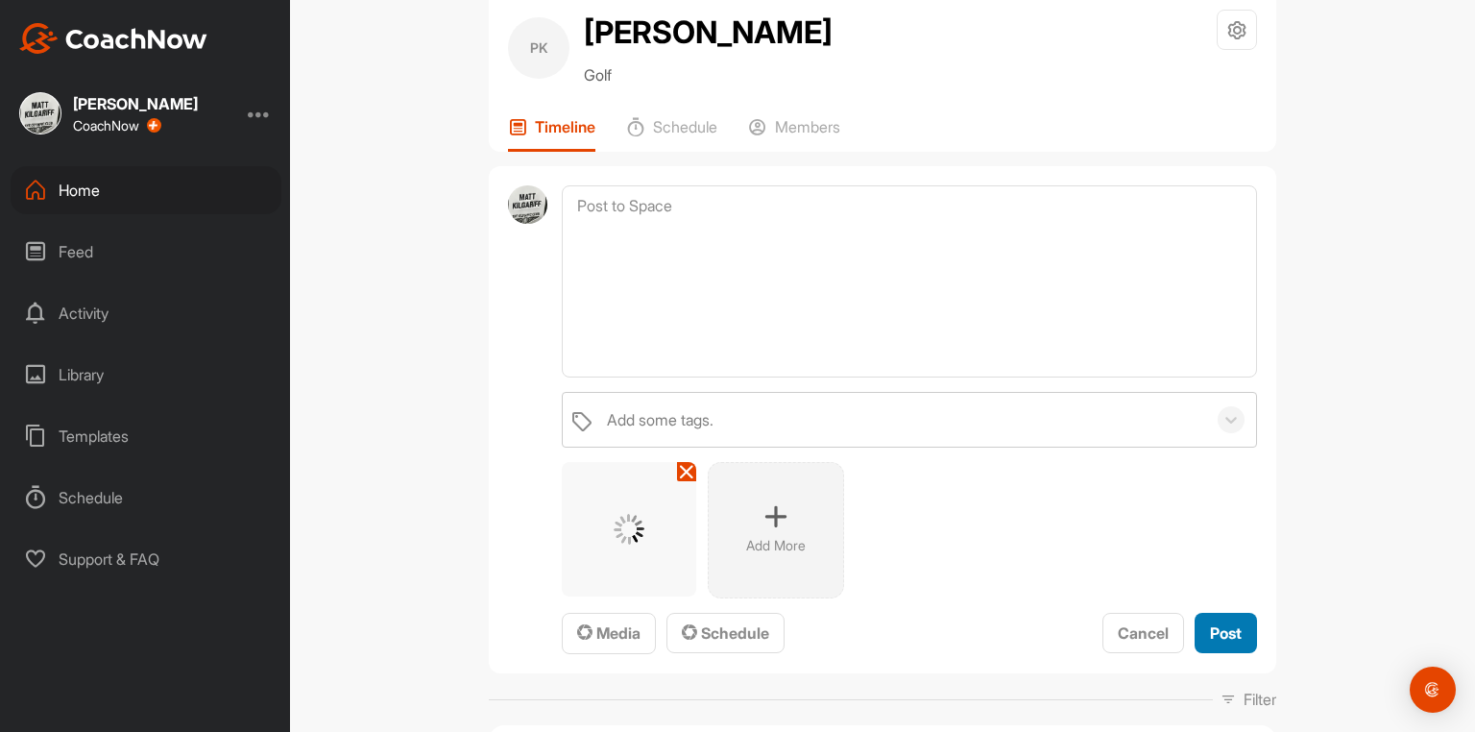
click at [1221, 637] on span "Post" at bounding box center [1226, 632] width 32 height 19
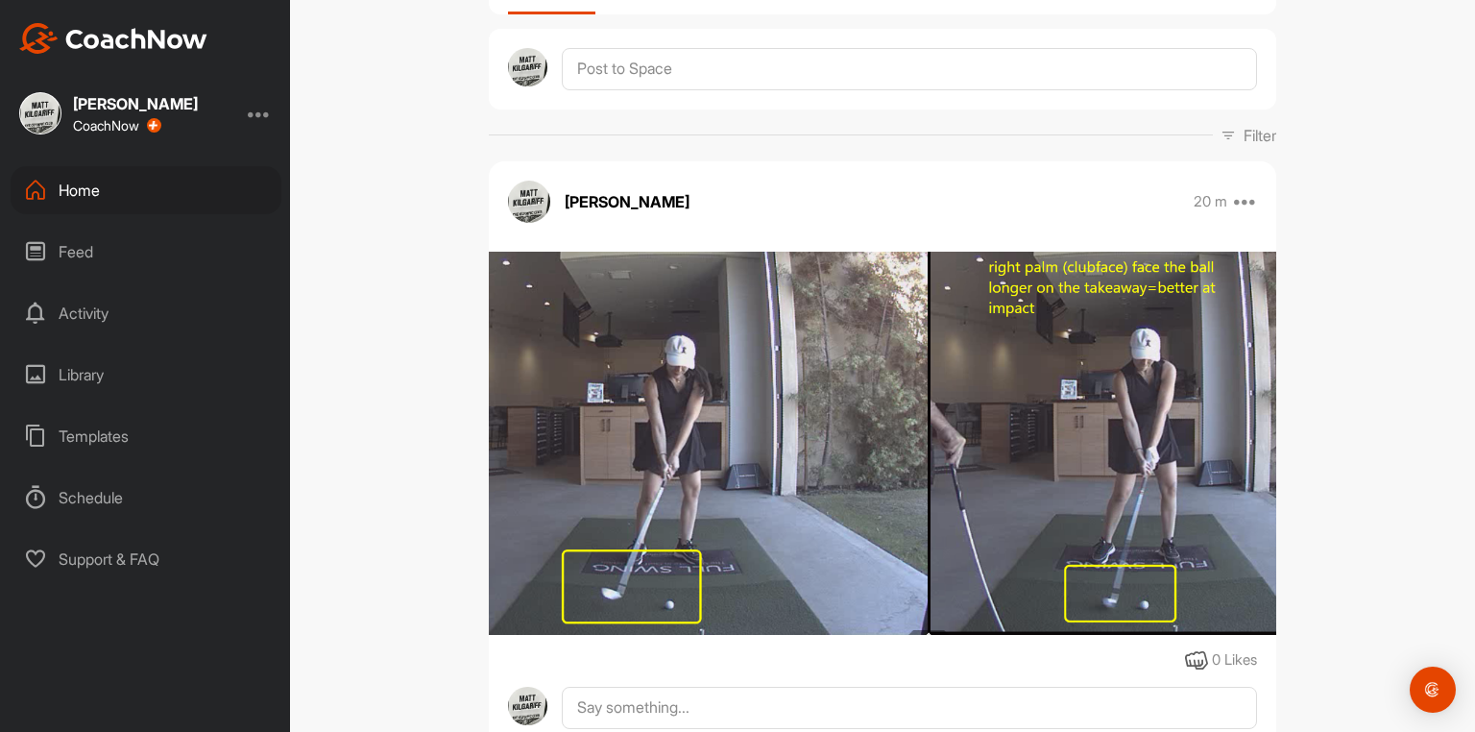
scroll to position [0, 0]
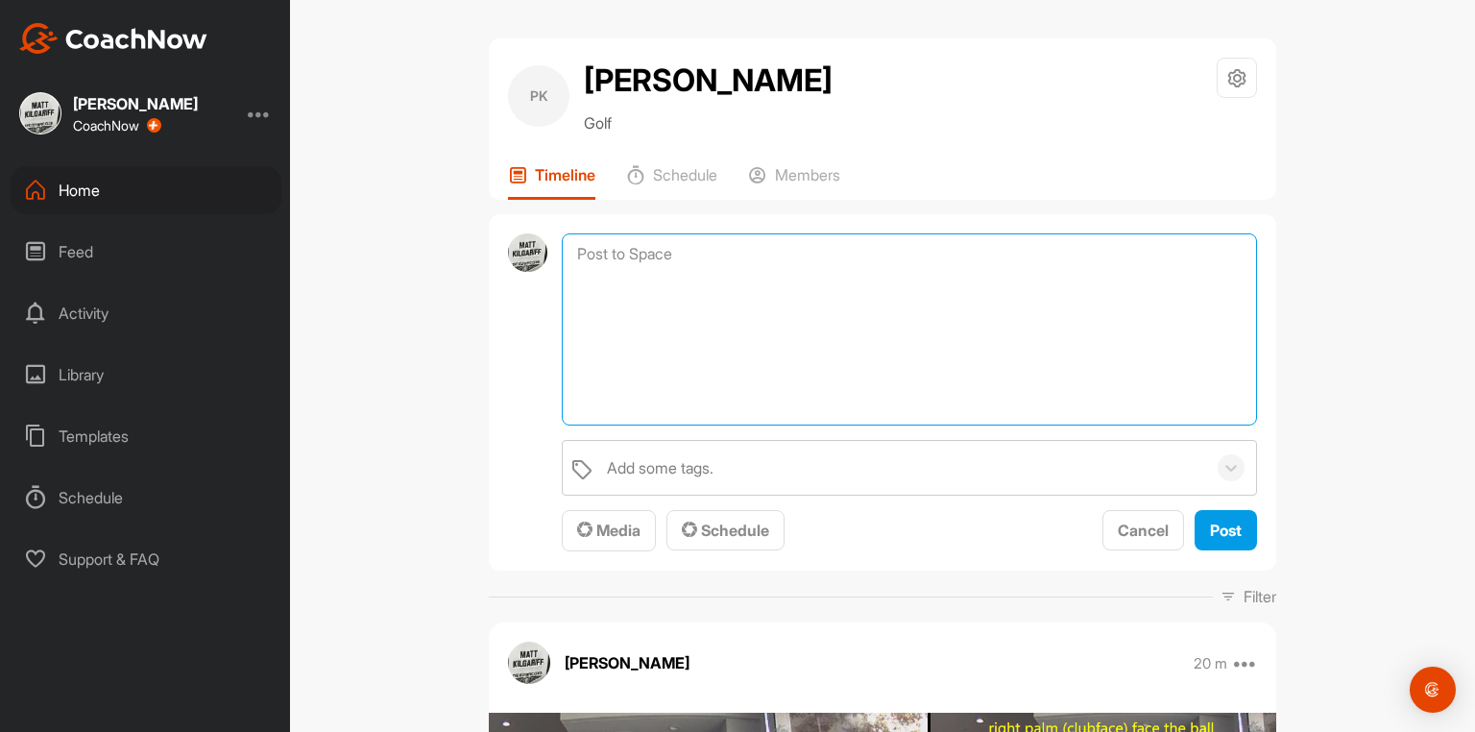
click at [622, 276] on textarea at bounding box center [909, 329] width 695 height 192
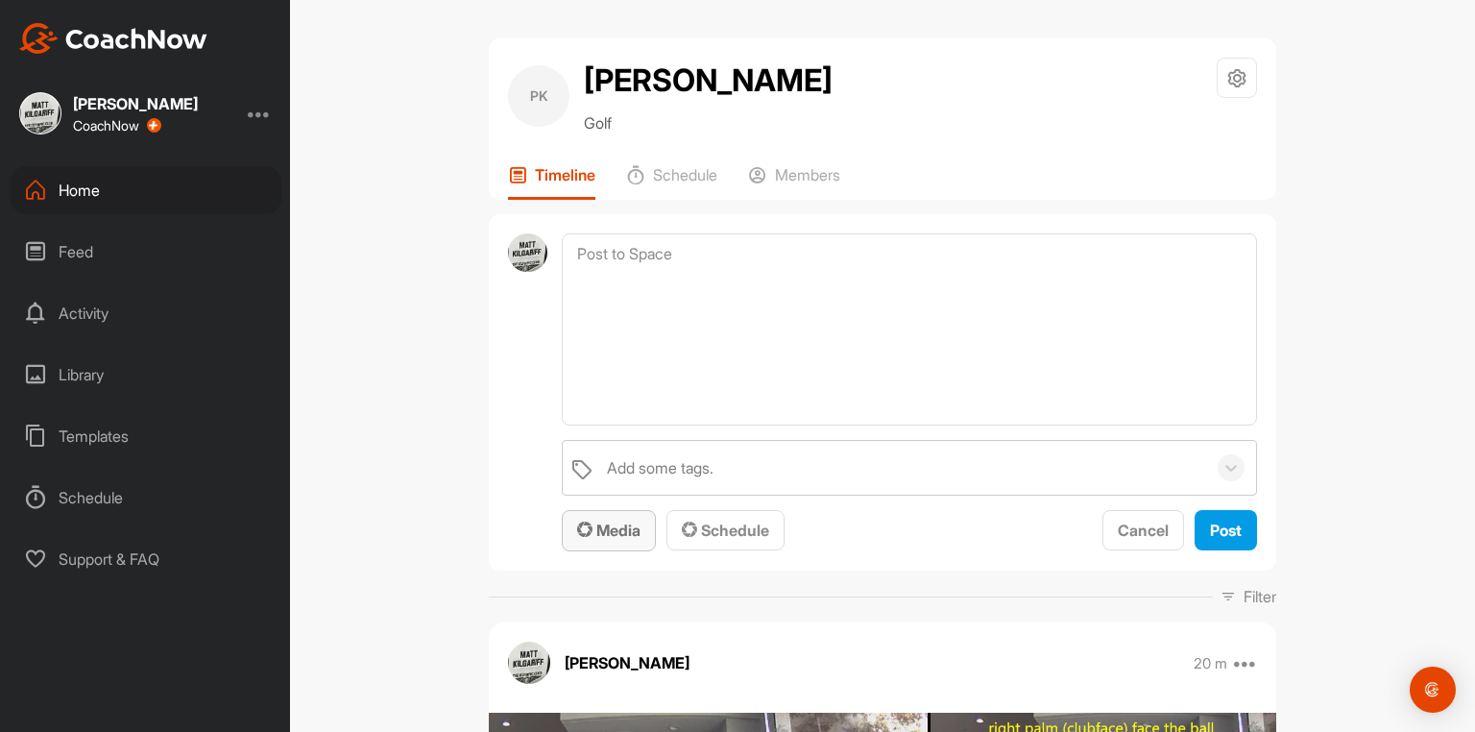
click at [622, 540] on span "Media" at bounding box center [608, 529] width 63 height 19
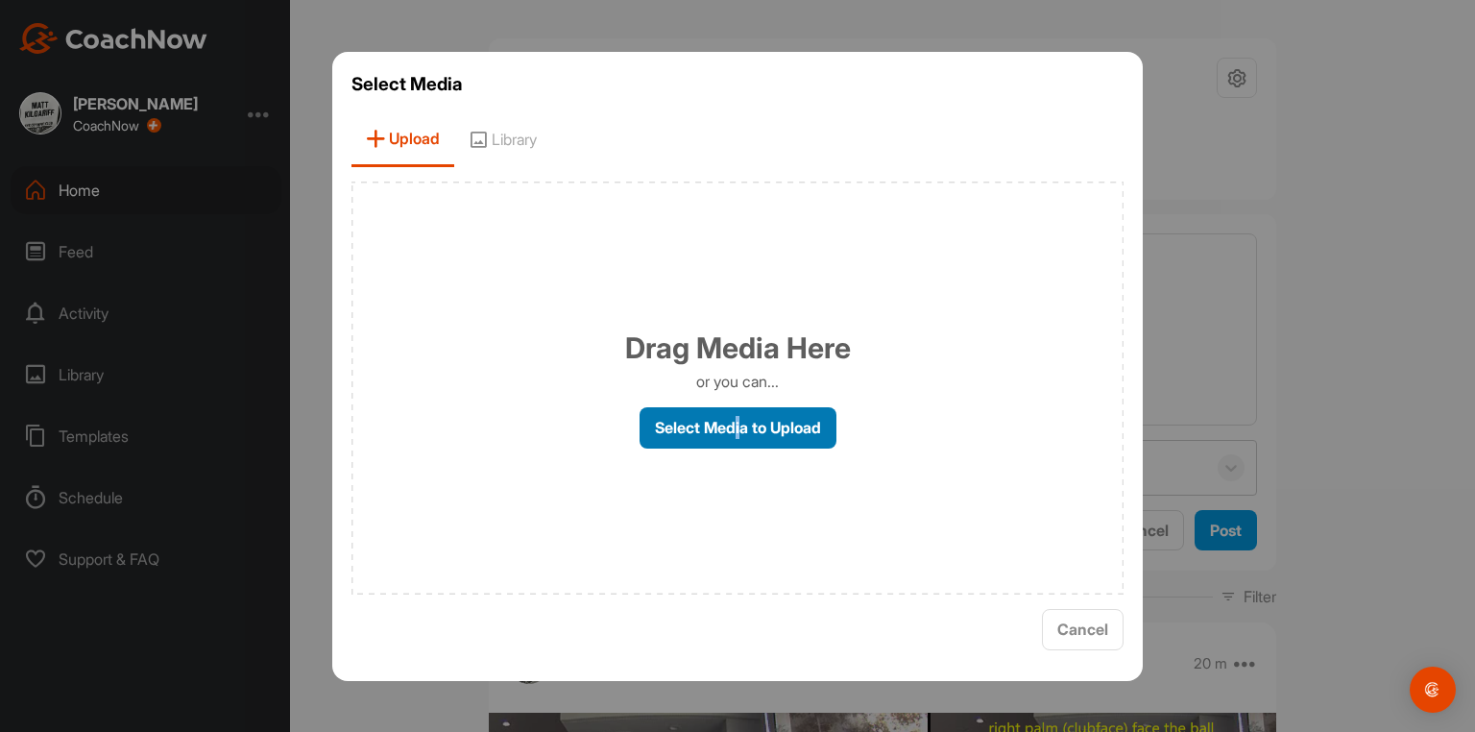
click at [736, 430] on label "Select Media to Upload" at bounding box center [737, 427] width 197 height 41
click at [720, 426] on label "Select Media to Upload" at bounding box center [737, 427] width 197 height 41
click at [0, 0] on input "Select Media to Upload" at bounding box center [0, 0] width 0 height 0
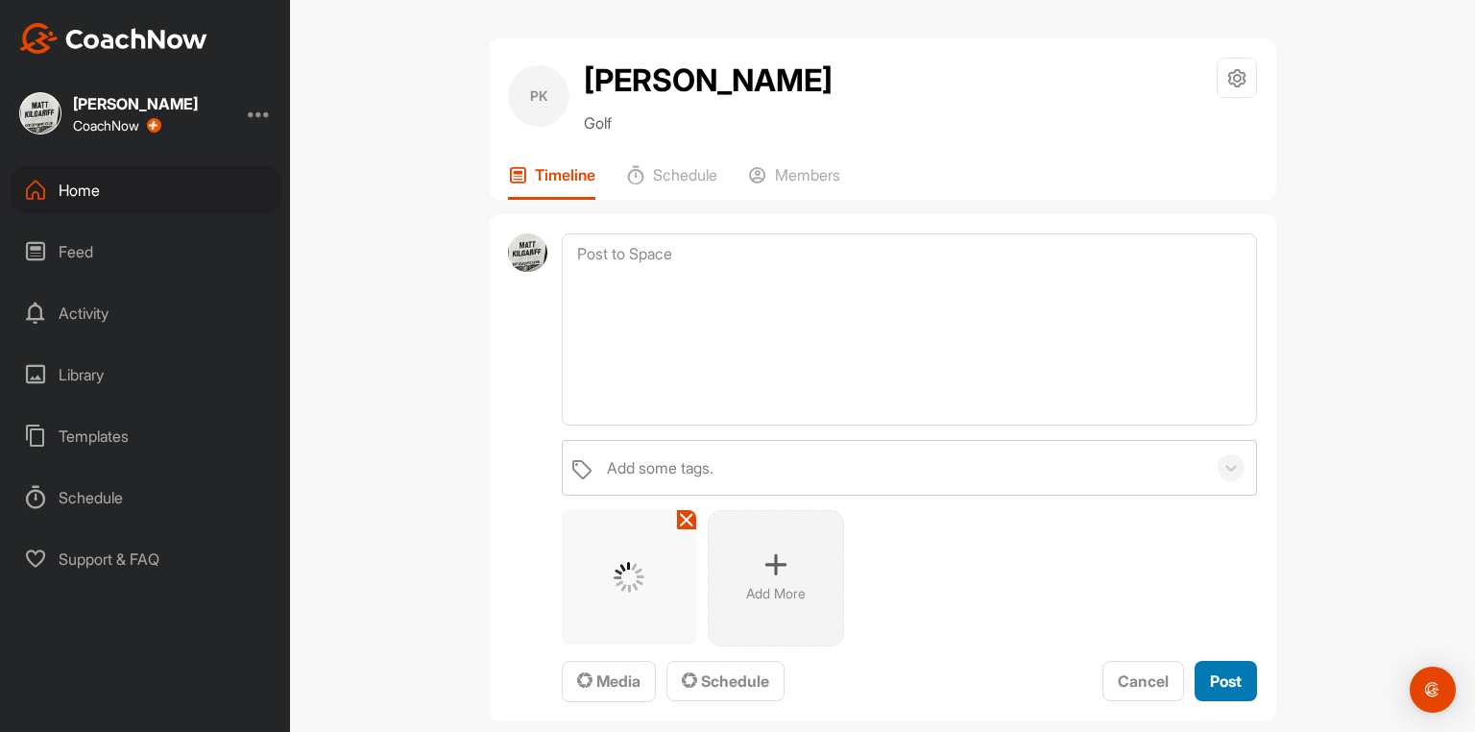
click at [1221, 689] on span "Post" at bounding box center [1226, 680] width 32 height 19
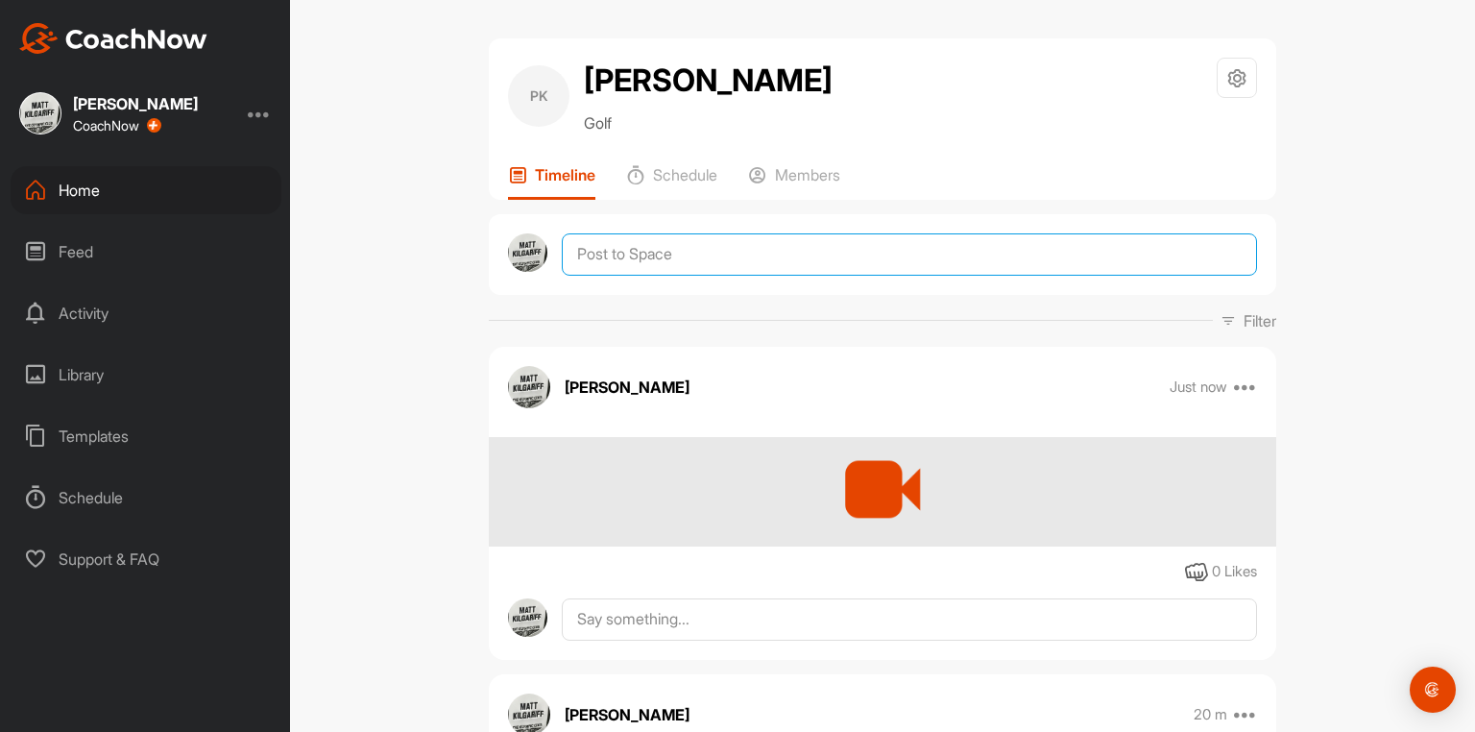
click at [680, 265] on textarea at bounding box center [909, 254] width 695 height 42
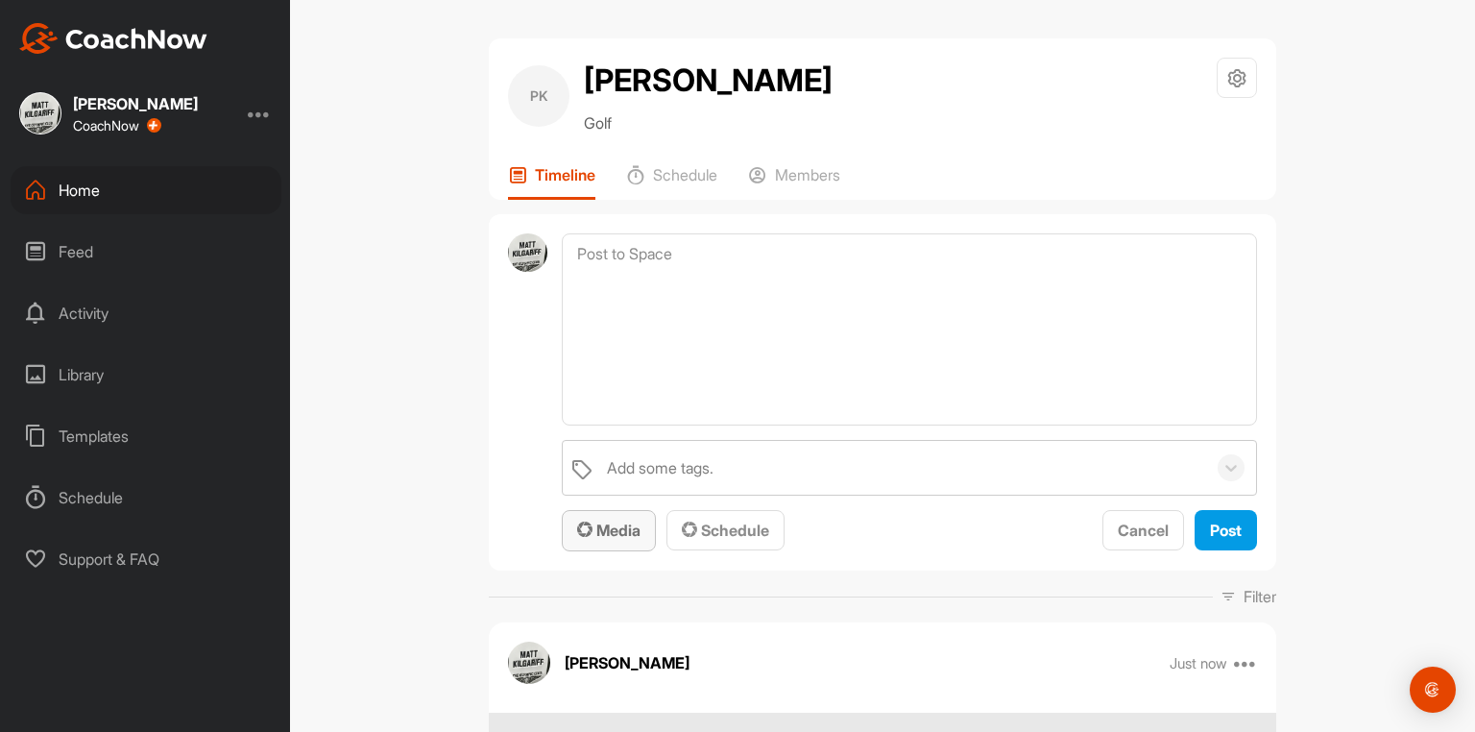
click at [626, 540] on span "Media" at bounding box center [608, 529] width 63 height 19
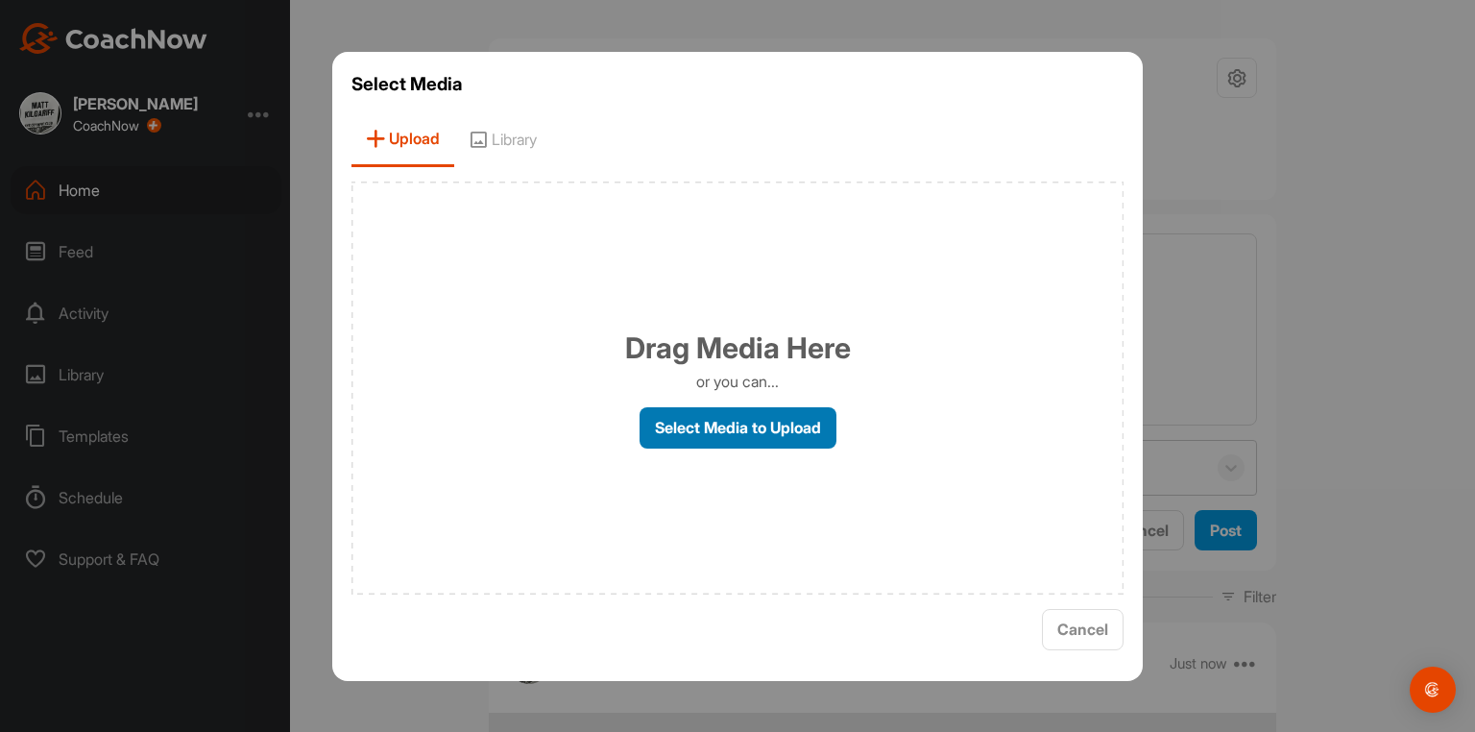
click at [734, 425] on label "Select Media to Upload" at bounding box center [737, 427] width 197 height 41
click at [0, 0] on input "Select Media to Upload" at bounding box center [0, 0] width 0 height 0
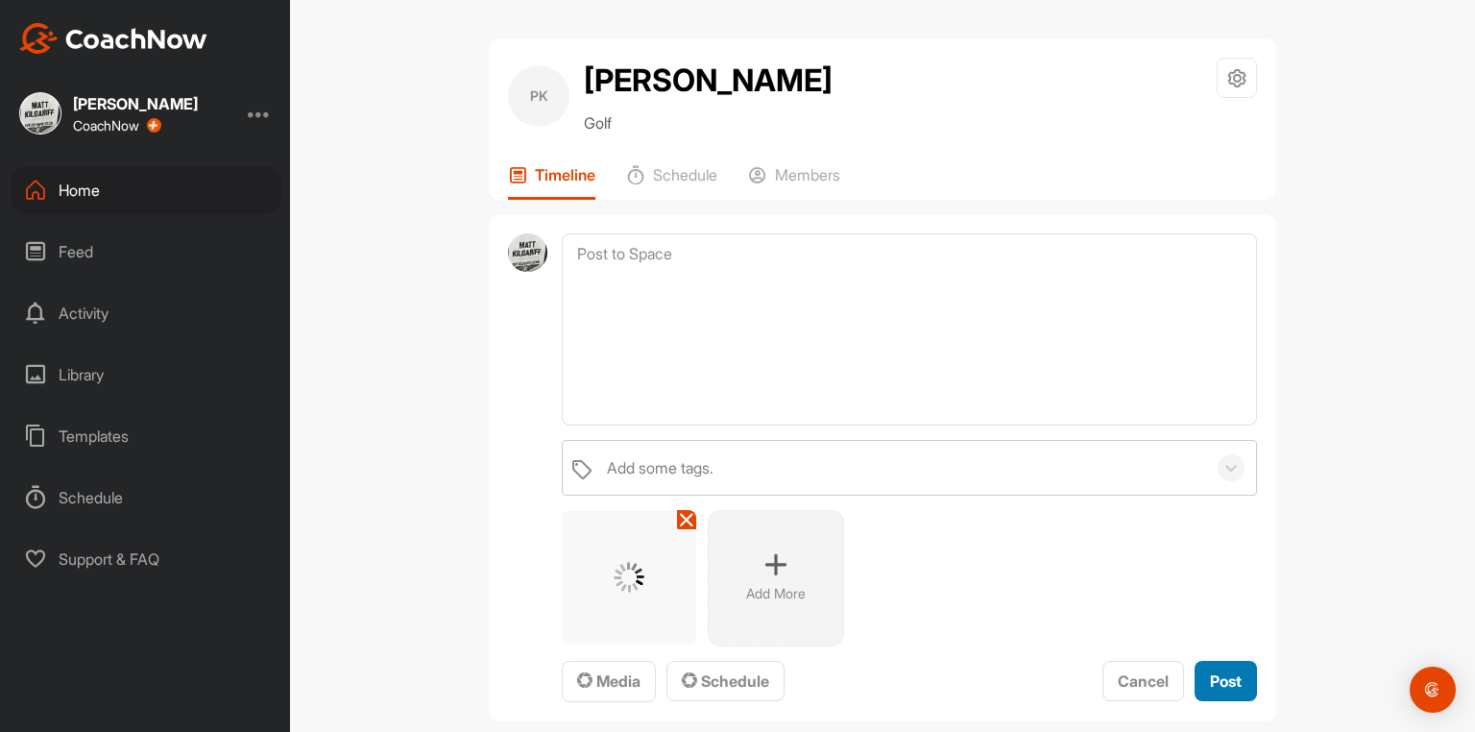
click at [1220, 690] on span "Post" at bounding box center [1226, 680] width 32 height 19
